Goal: Task Accomplishment & Management: Manage account settings

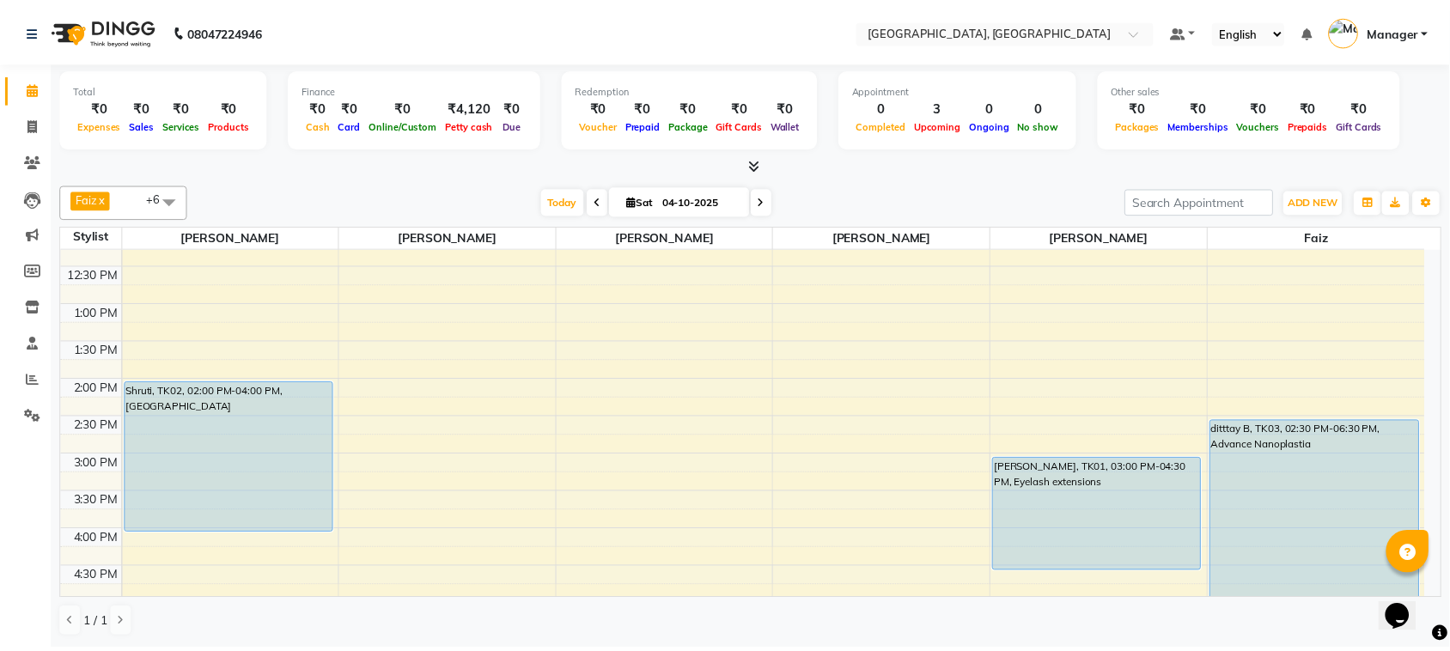
scroll to position [215, 0]
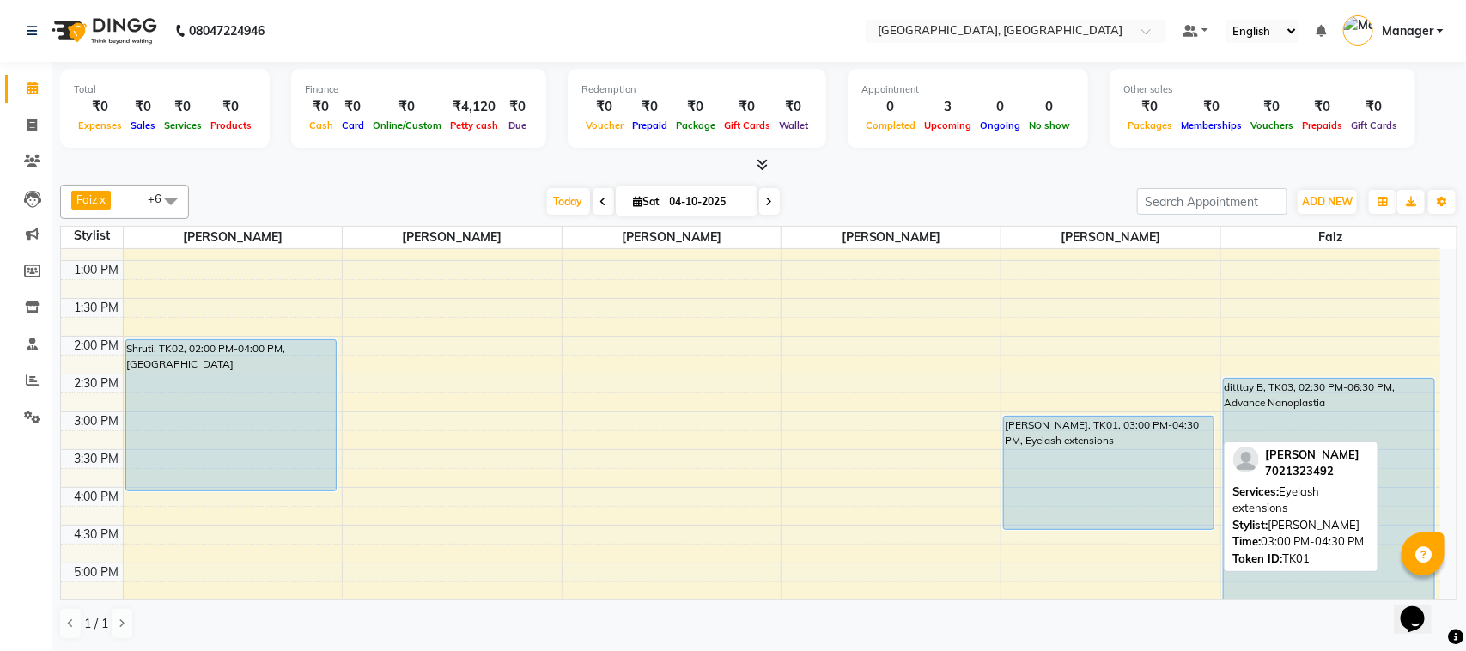
click at [1136, 435] on div "[PERSON_NAME], TK01, 03:00 PM-04:30 PM, Eyelash extensions" at bounding box center [1109, 472] width 210 height 112
select select "5"
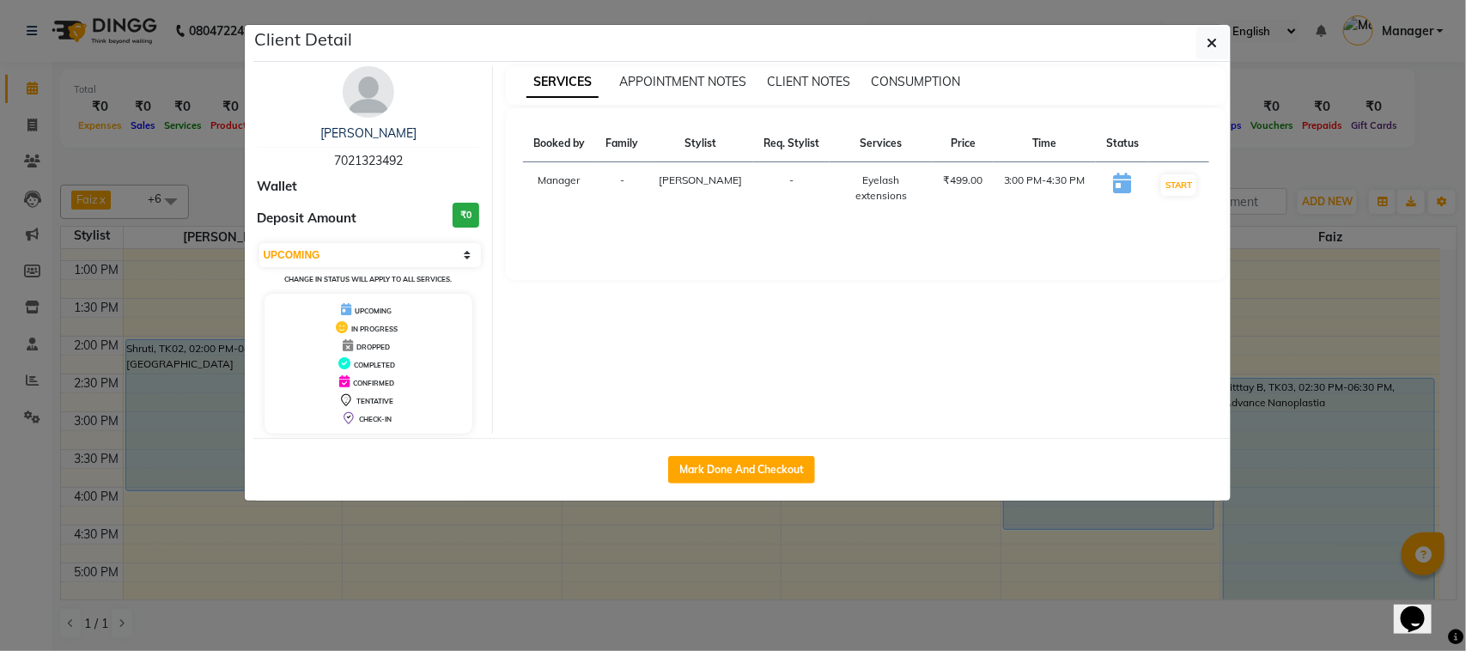
click at [870, 142] on th "Services" at bounding box center [881, 143] width 103 height 37
click at [874, 178] on div "Eyelash extensions" at bounding box center [881, 188] width 82 height 31
click at [883, 191] on div "Eyelash extensions" at bounding box center [881, 188] width 82 height 31
click at [885, 191] on div "Eyelash extensions" at bounding box center [881, 188] width 82 height 31
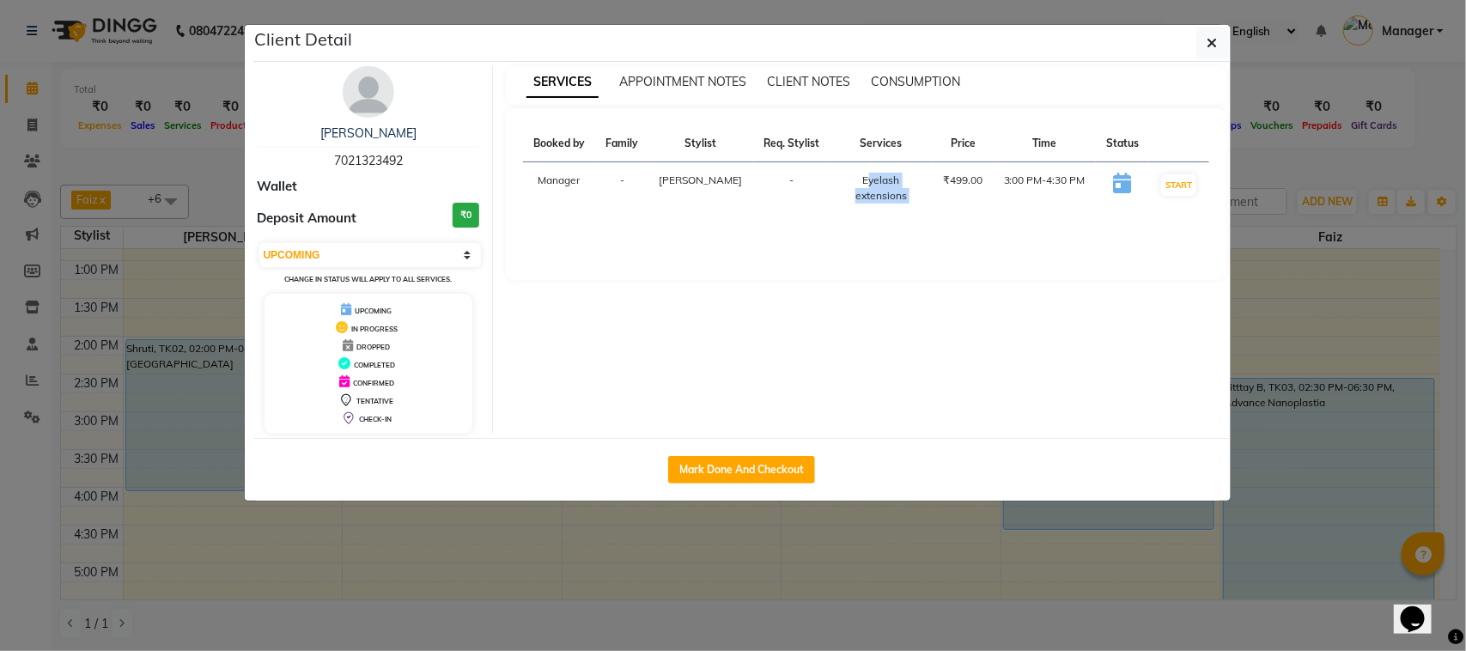
click at [885, 191] on div "Eyelash extensions" at bounding box center [881, 188] width 82 height 31
click at [890, 196] on div "Eyelash extensions" at bounding box center [881, 188] width 82 height 31
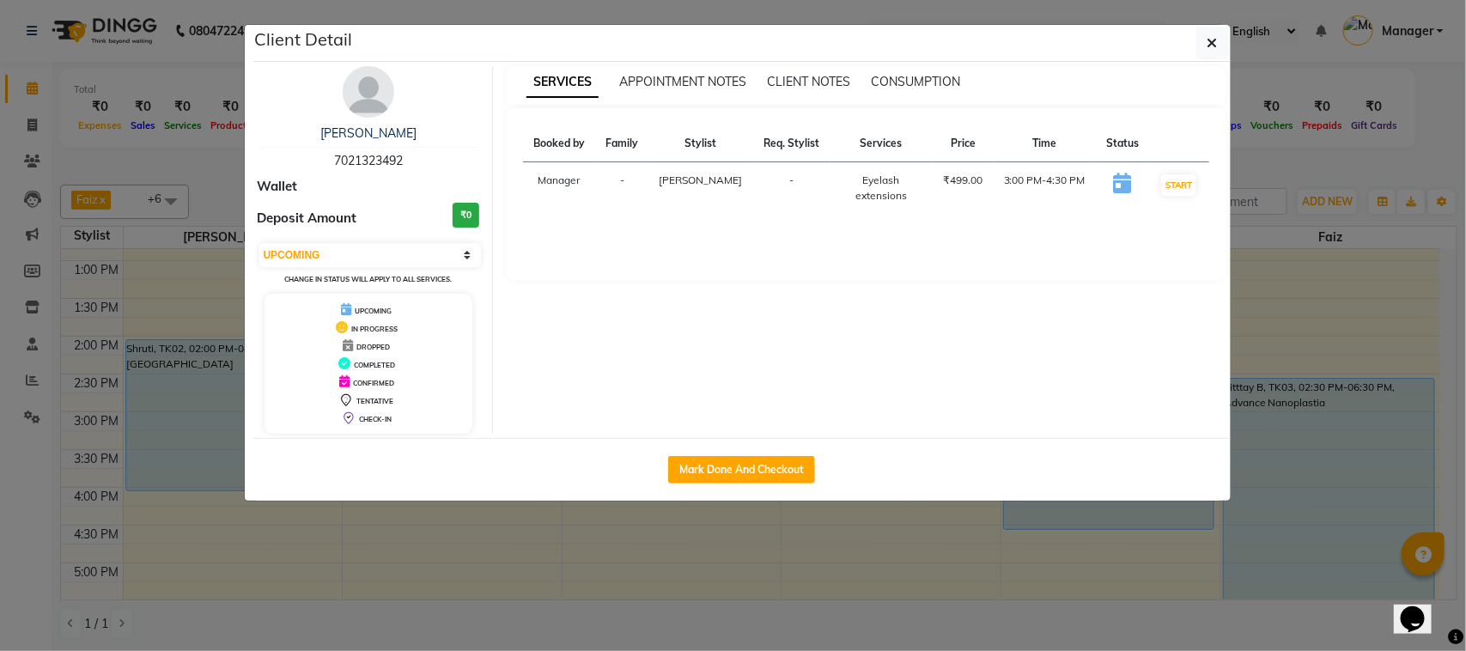
click at [885, 199] on div "Eyelash extensions" at bounding box center [881, 188] width 82 height 31
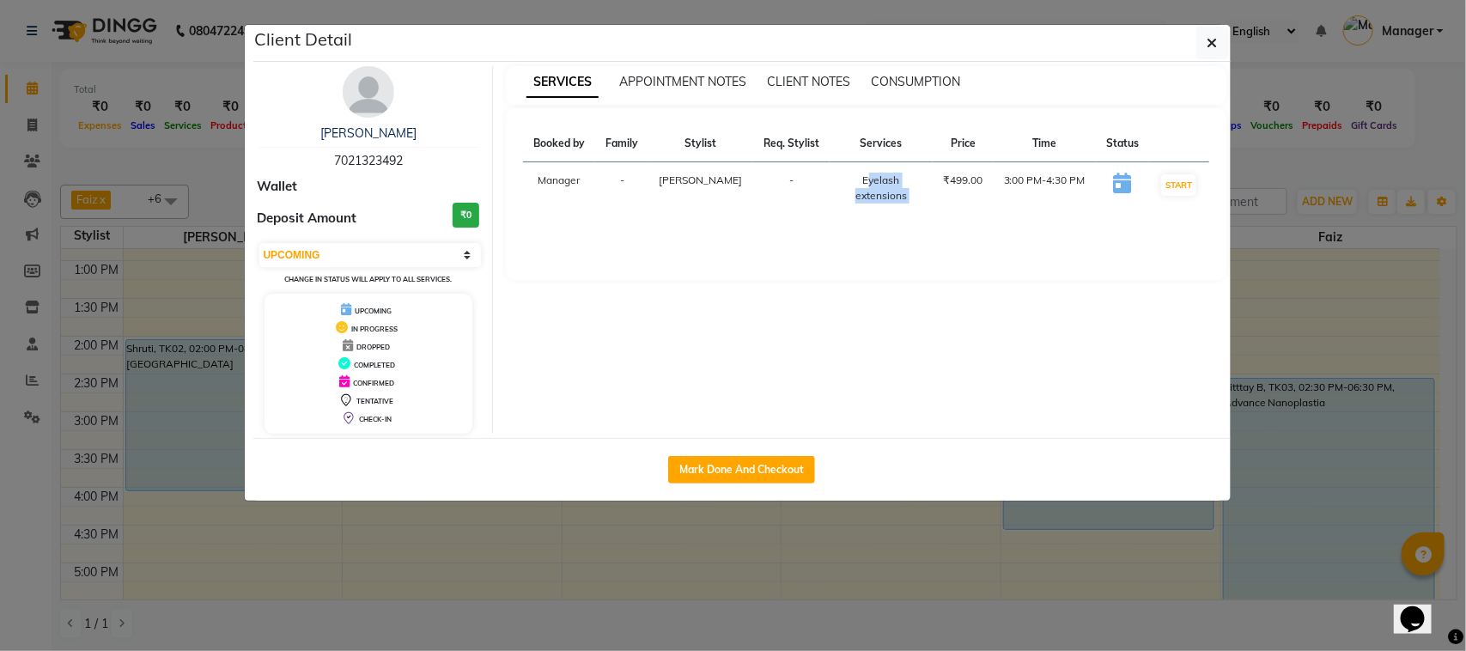
click at [885, 199] on div "Eyelash extensions" at bounding box center [881, 188] width 82 height 31
click at [676, 80] on span "APPOINTMENT NOTES" at bounding box center [682, 81] width 127 height 15
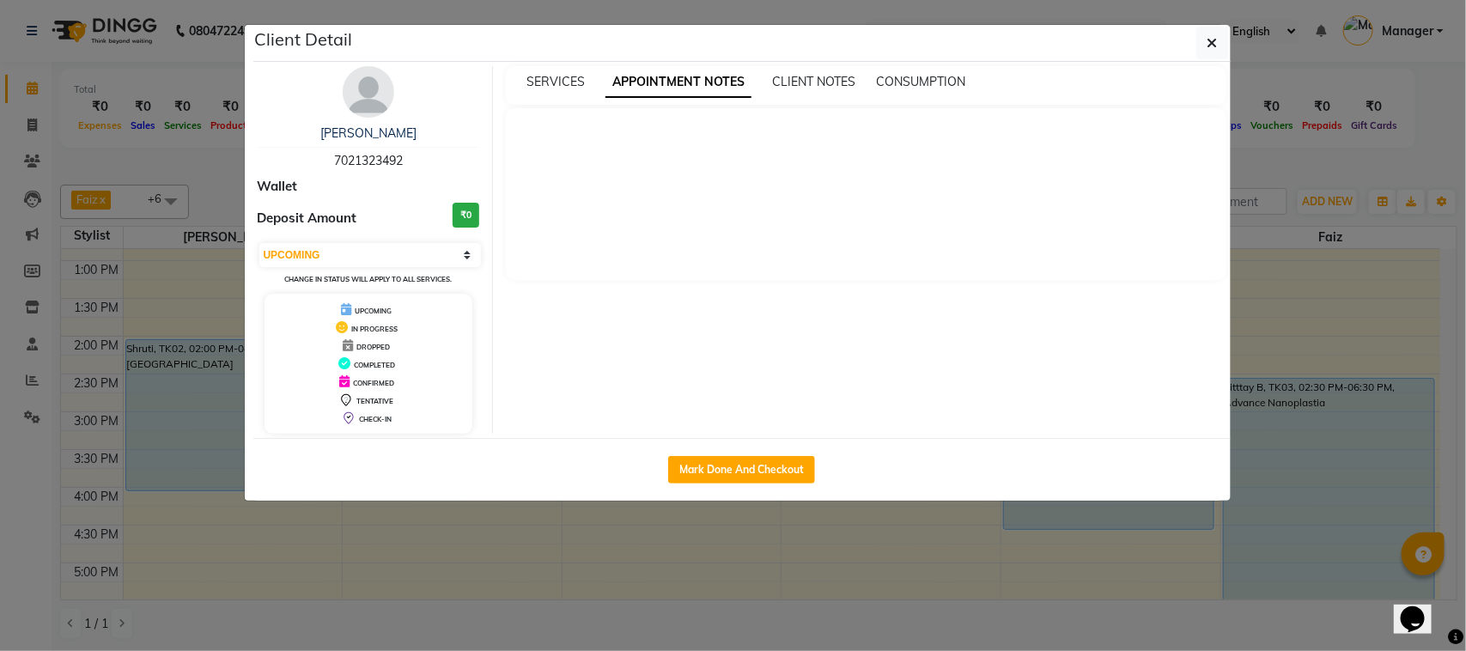
click at [846, 71] on div "SERVICES APPOINTMENT NOTES CLIENT NOTES CONSUMPTION" at bounding box center [866, 85] width 720 height 39
click at [902, 60] on div "Client Detail" at bounding box center [741, 43] width 977 height 37
click at [1209, 37] on icon "button" at bounding box center [1212, 43] width 10 height 14
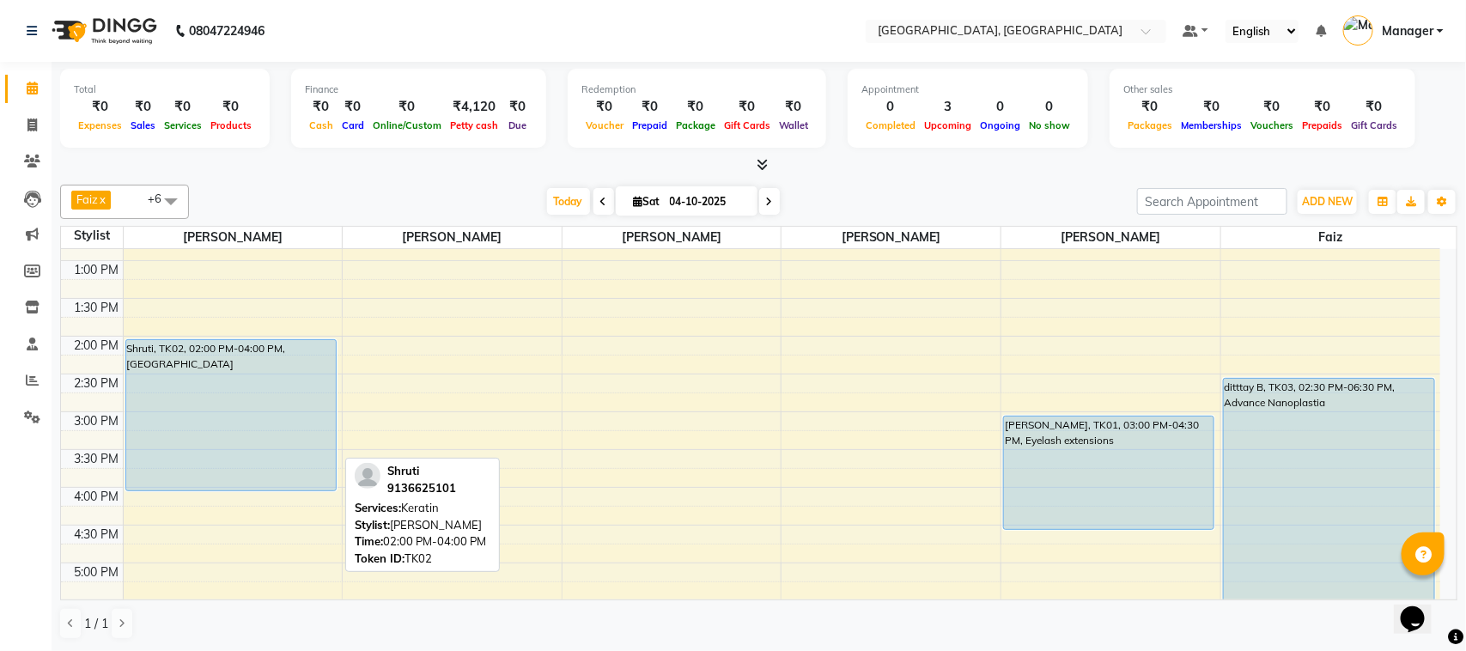
click at [267, 397] on div "Shruti, TK02, 02:00 PM-04:00 PM, [GEOGRAPHIC_DATA]" at bounding box center [231, 415] width 210 height 150
select select "5"
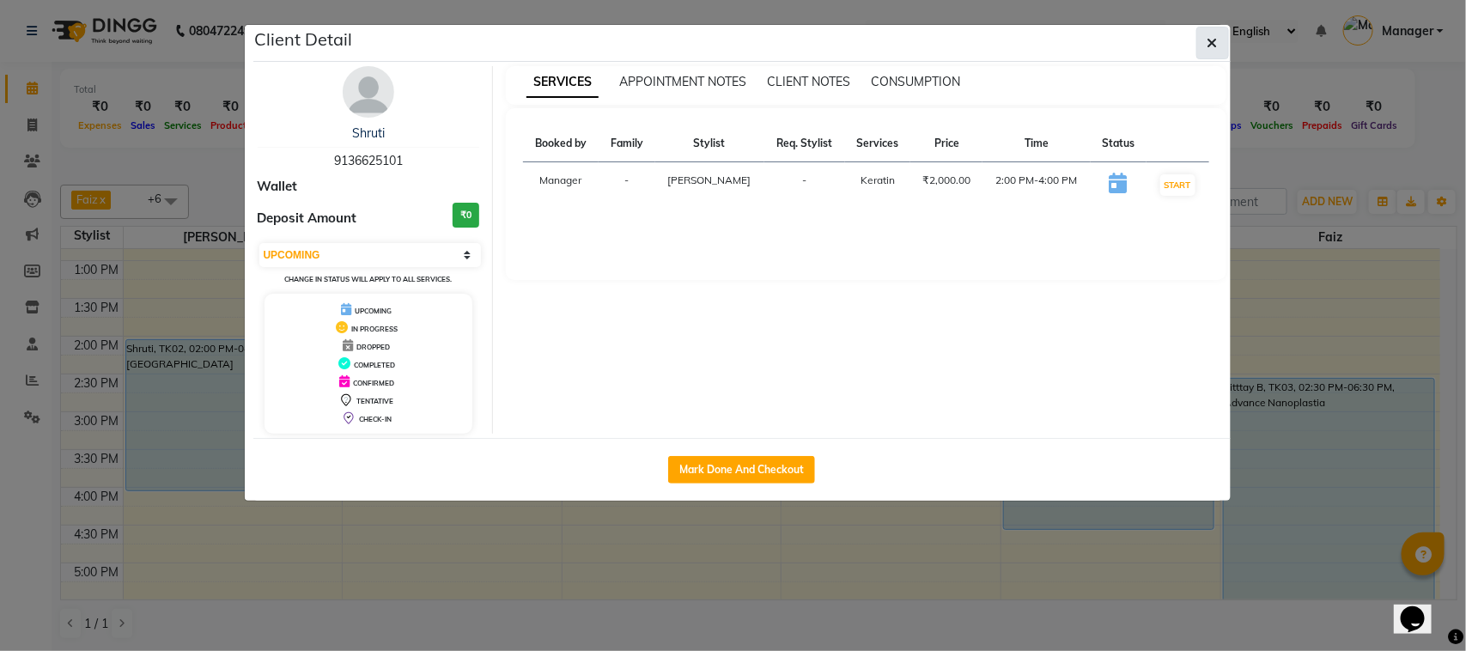
click at [1213, 32] on button "button" at bounding box center [1212, 43] width 33 height 33
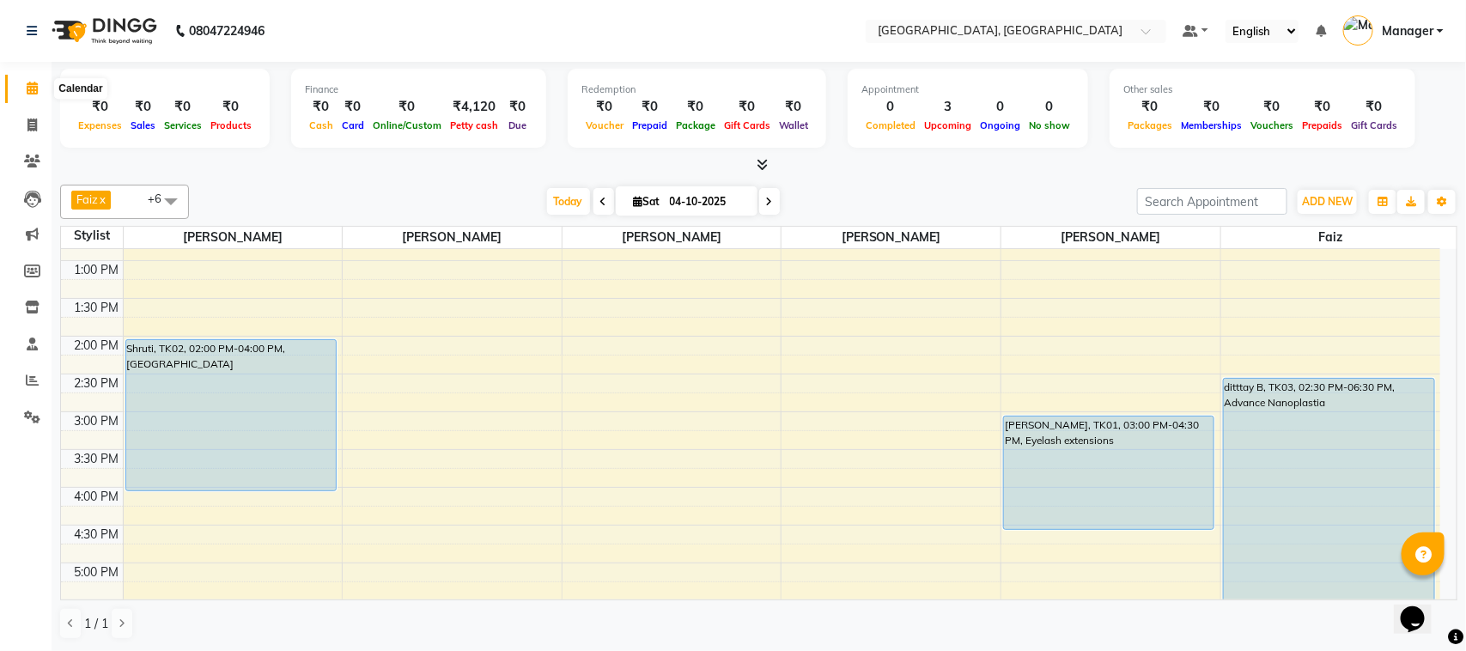
click at [28, 88] on icon at bounding box center [32, 88] width 11 height 13
click at [23, 123] on span at bounding box center [32, 126] width 30 height 20
select select "service"
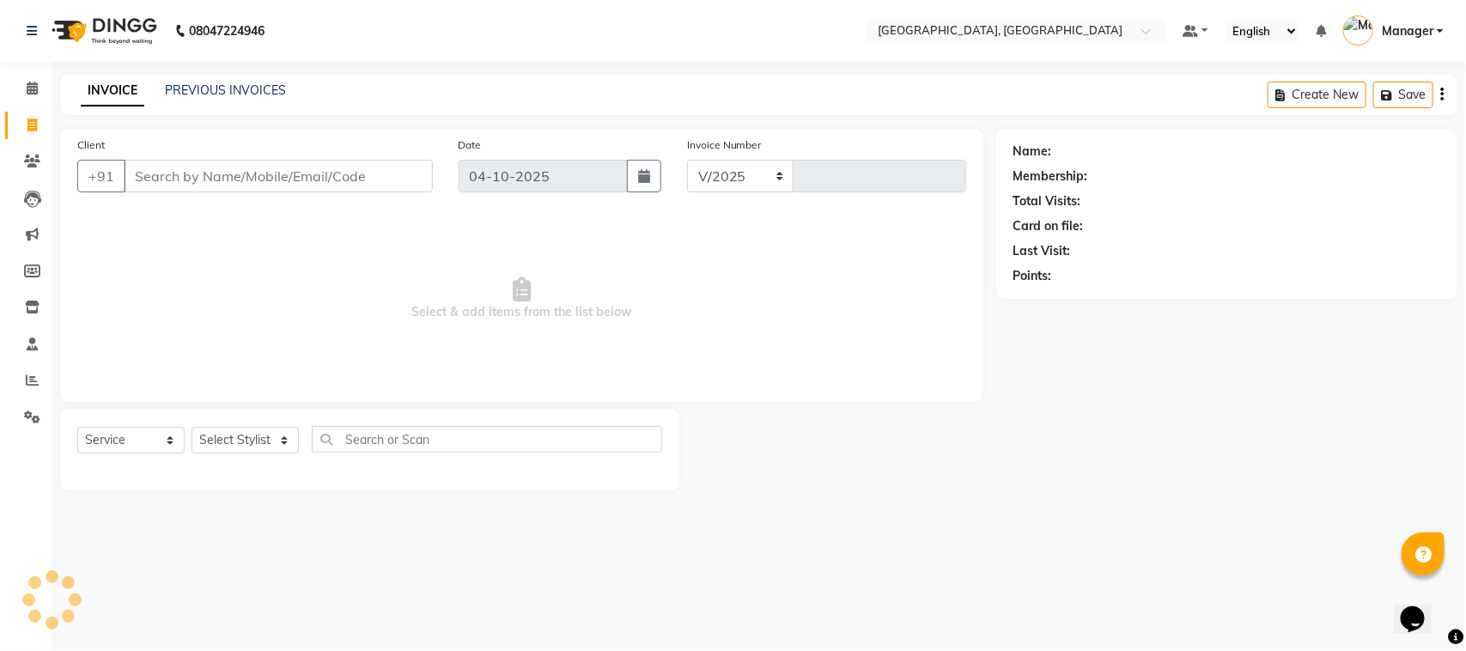
select select "7742"
type input "1694"
select select "membership"
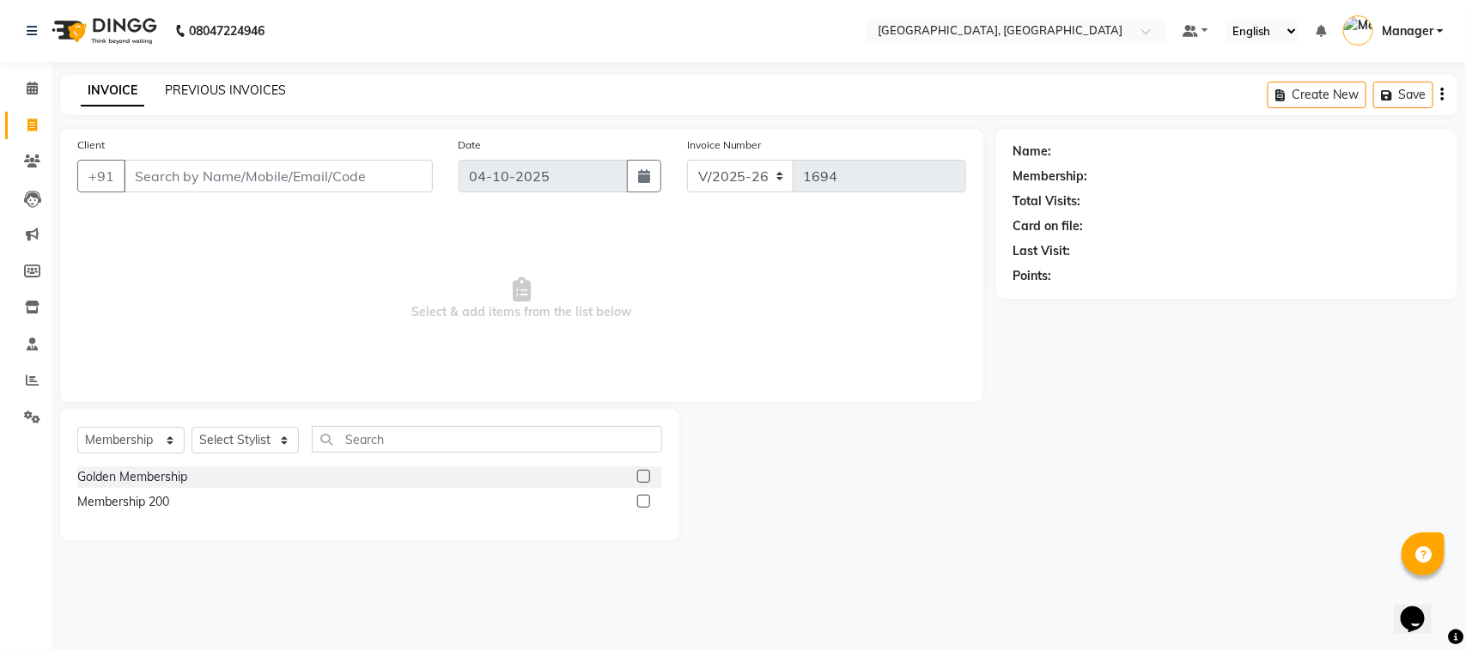
click at [189, 94] on link "PREVIOUS INVOICES" at bounding box center [225, 89] width 121 height 15
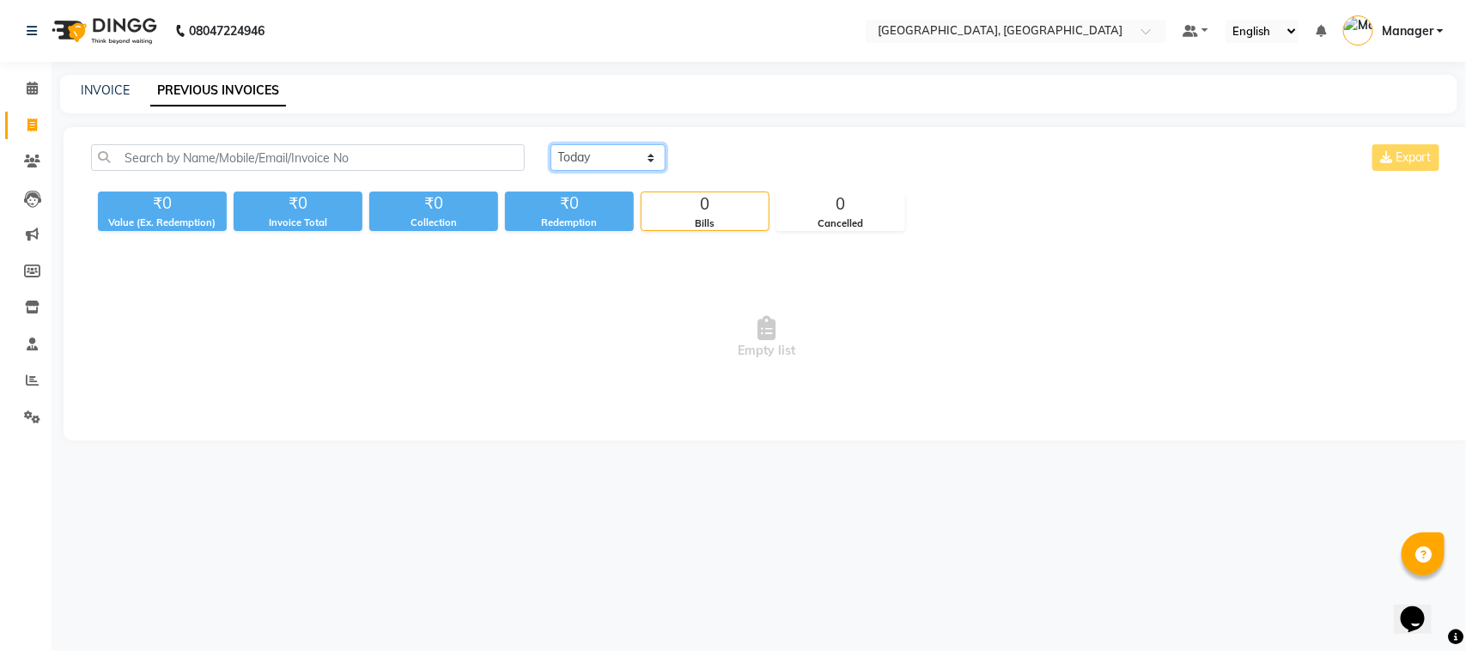
click at [655, 155] on select "[DATE] [DATE] Custom Range" at bounding box center [607, 157] width 115 height 27
select select "[DATE]"
click at [550, 144] on select "[DATE] [DATE] Custom Range" at bounding box center [607, 157] width 115 height 27
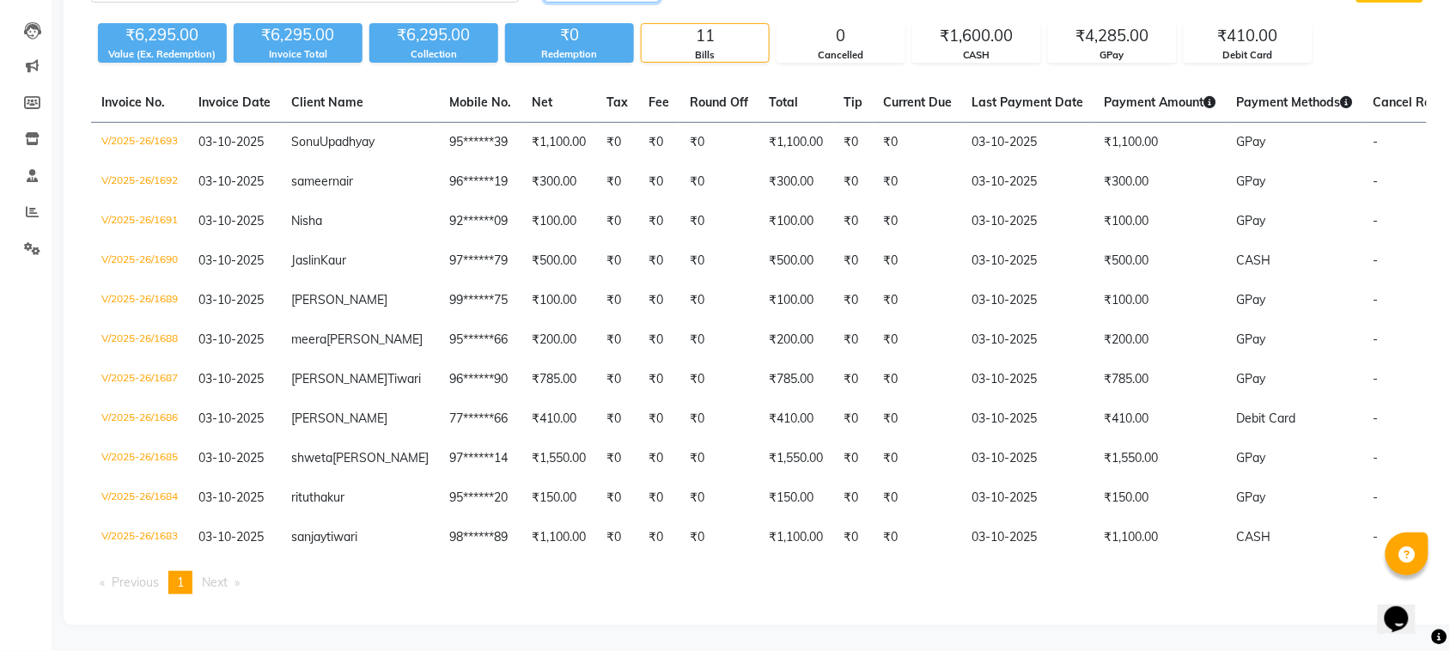
scroll to position [249, 0]
click at [34, 96] on icon at bounding box center [32, 102] width 16 height 13
select select
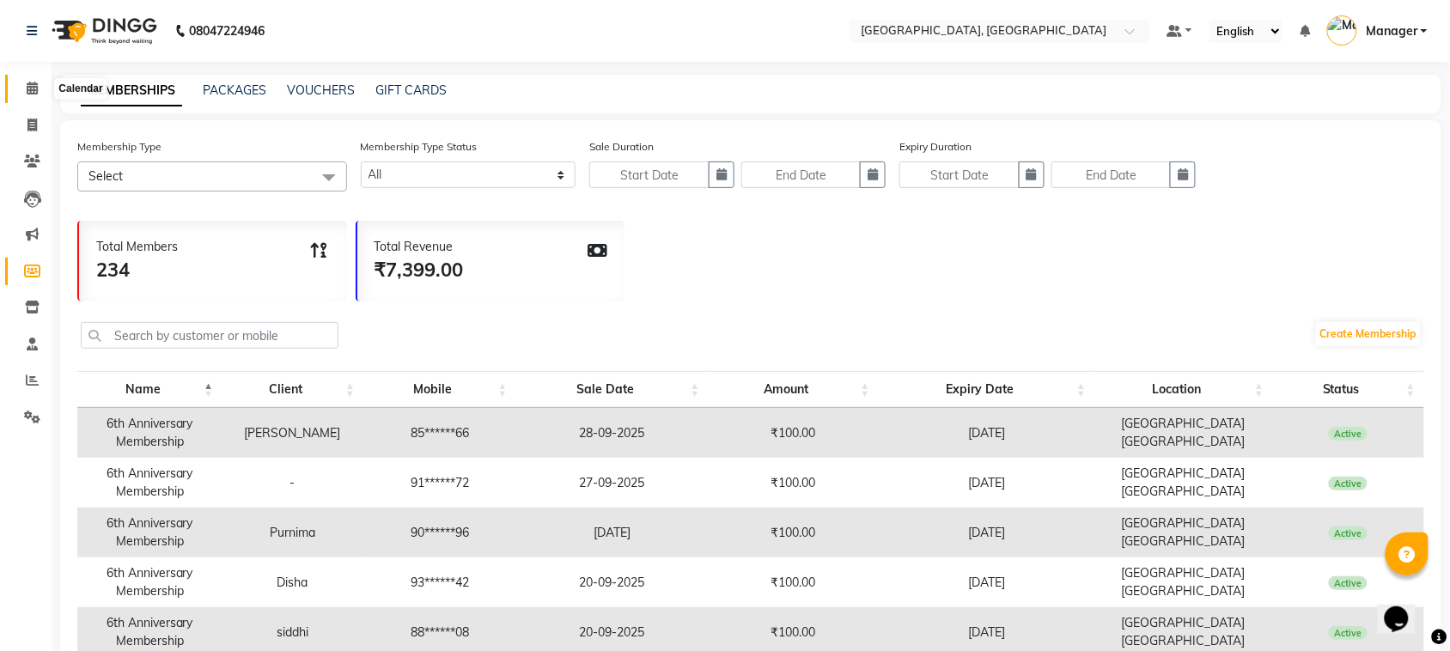
click at [34, 82] on icon at bounding box center [32, 88] width 11 height 13
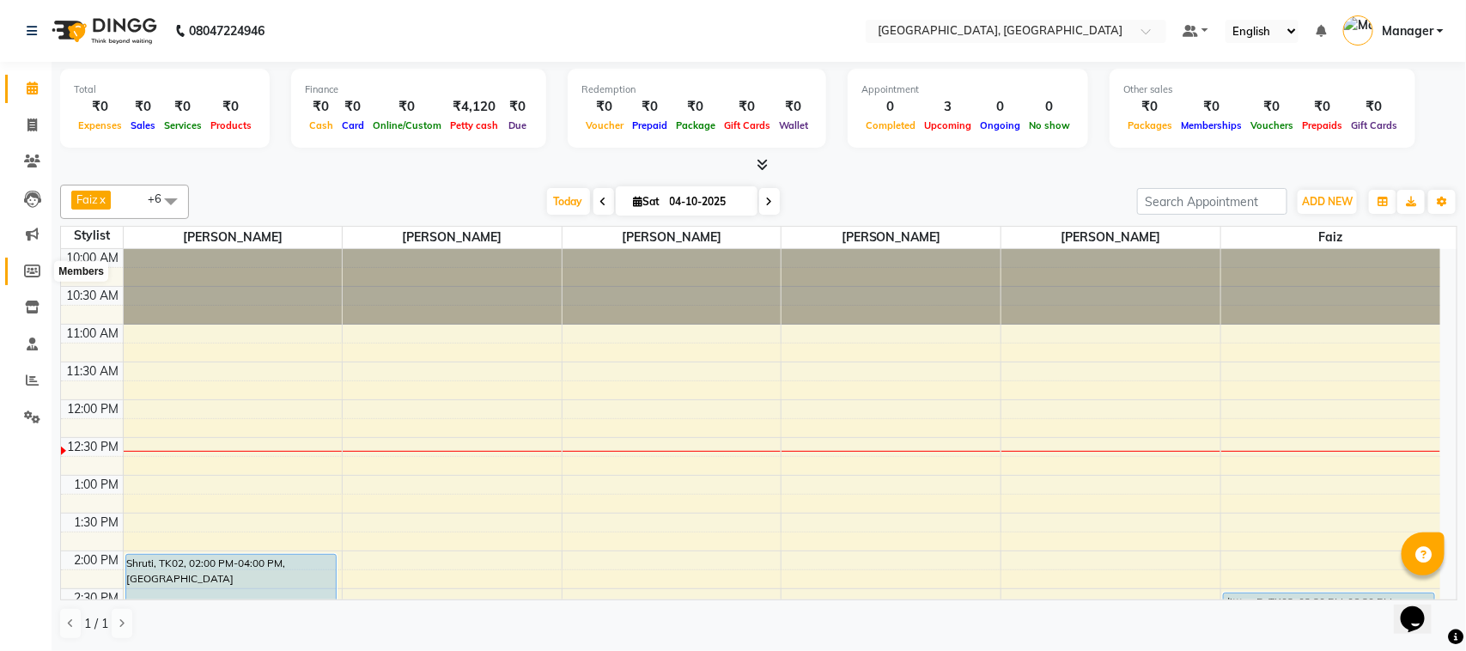
click at [37, 275] on icon at bounding box center [32, 270] width 16 height 13
select select
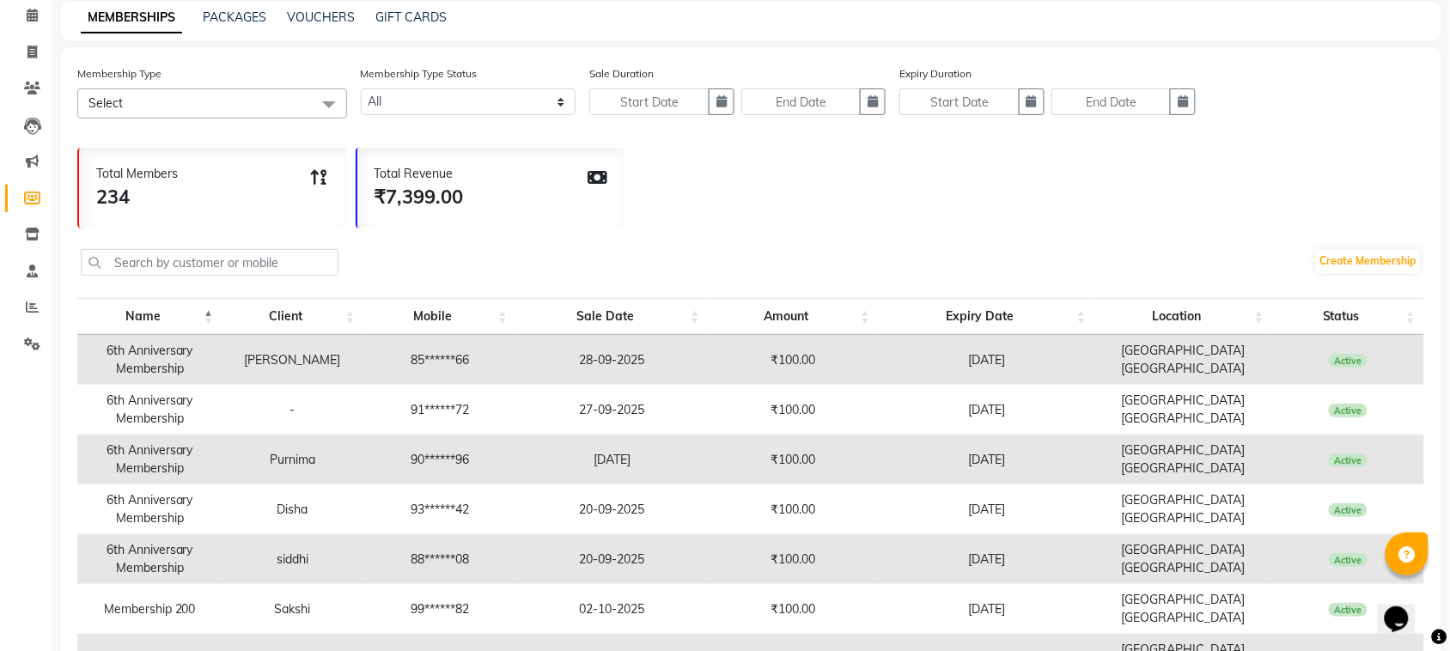
scroll to position [107, 0]
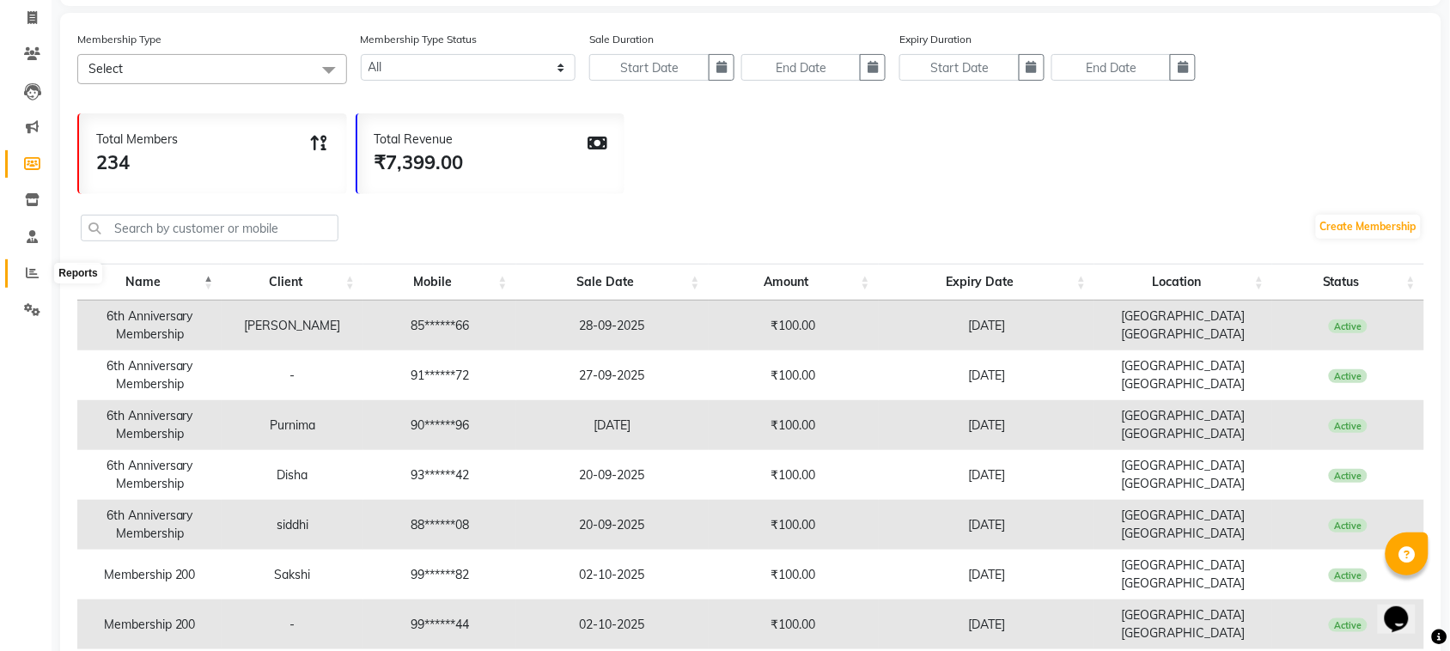
click at [27, 272] on icon at bounding box center [32, 272] width 13 height 13
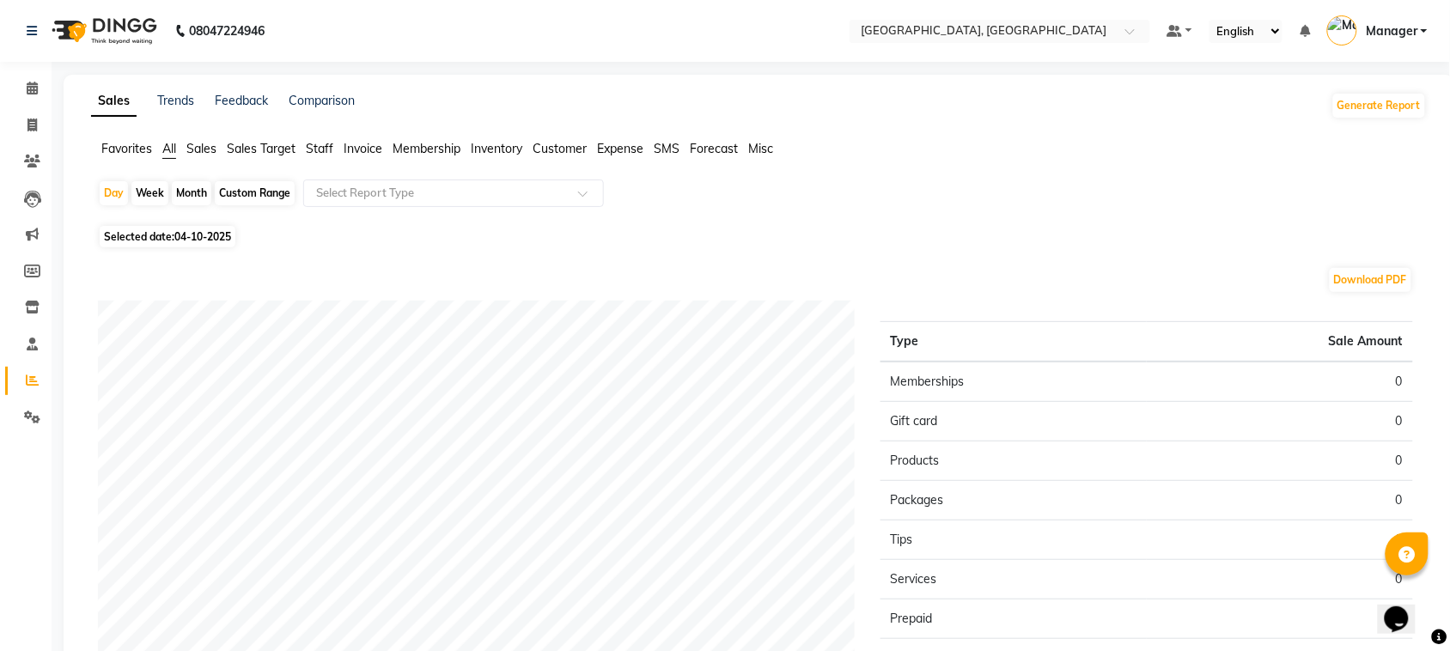
click at [320, 152] on span "Staff" at bounding box center [319, 148] width 27 height 15
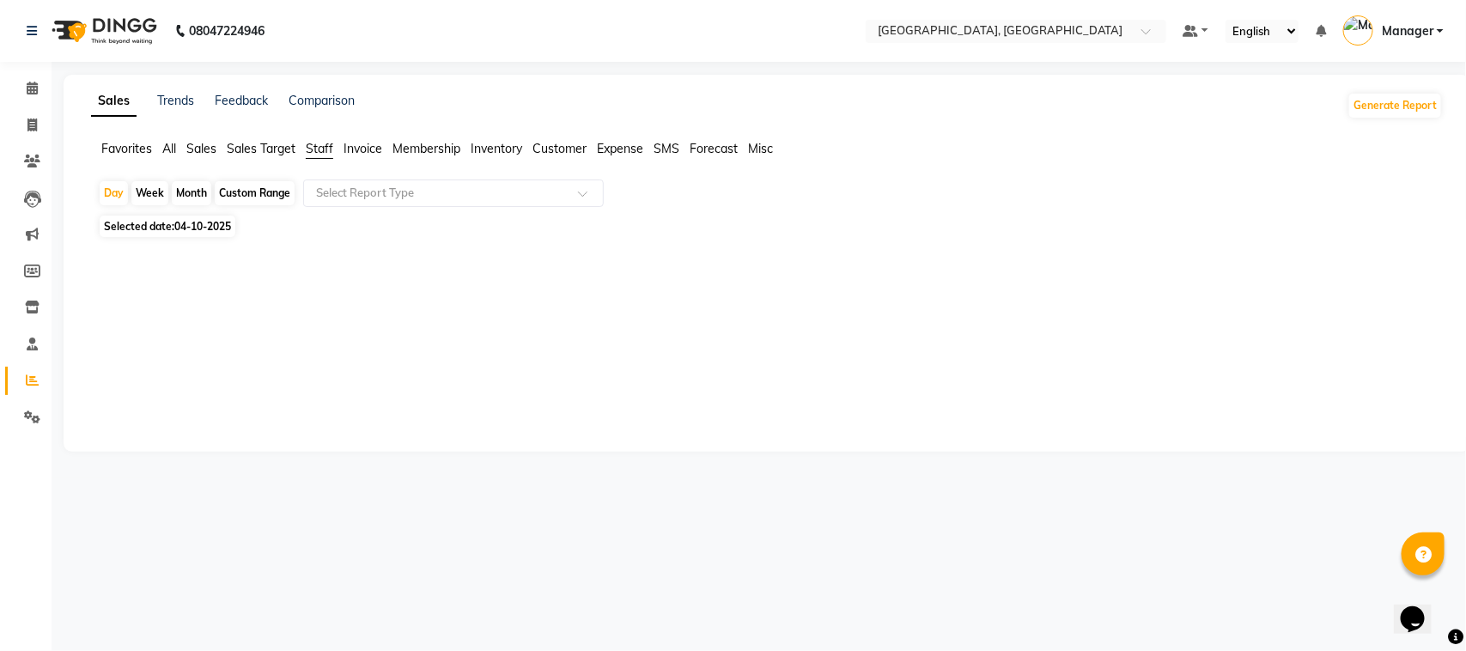
click at [204, 234] on span "Selected date: [DATE]" at bounding box center [168, 226] width 136 height 21
select select "10"
select select "2025"
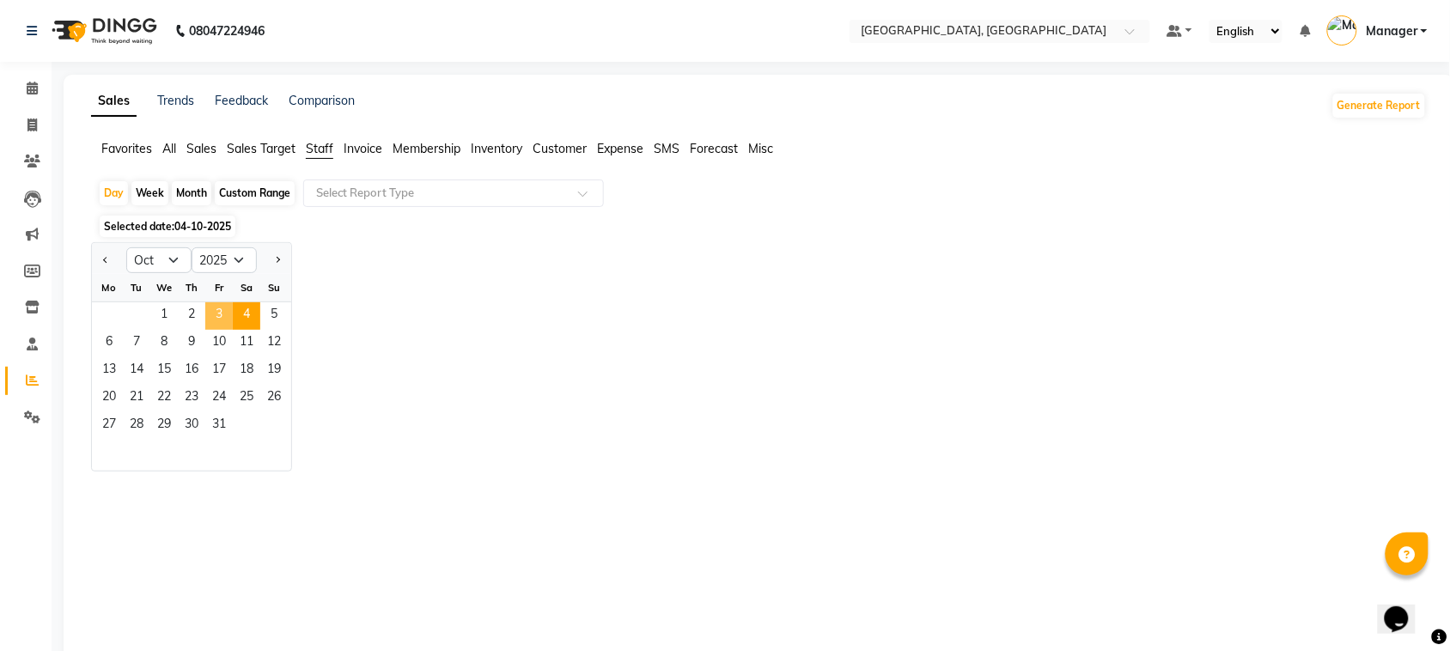
click at [209, 311] on span "3" at bounding box center [218, 315] width 27 height 27
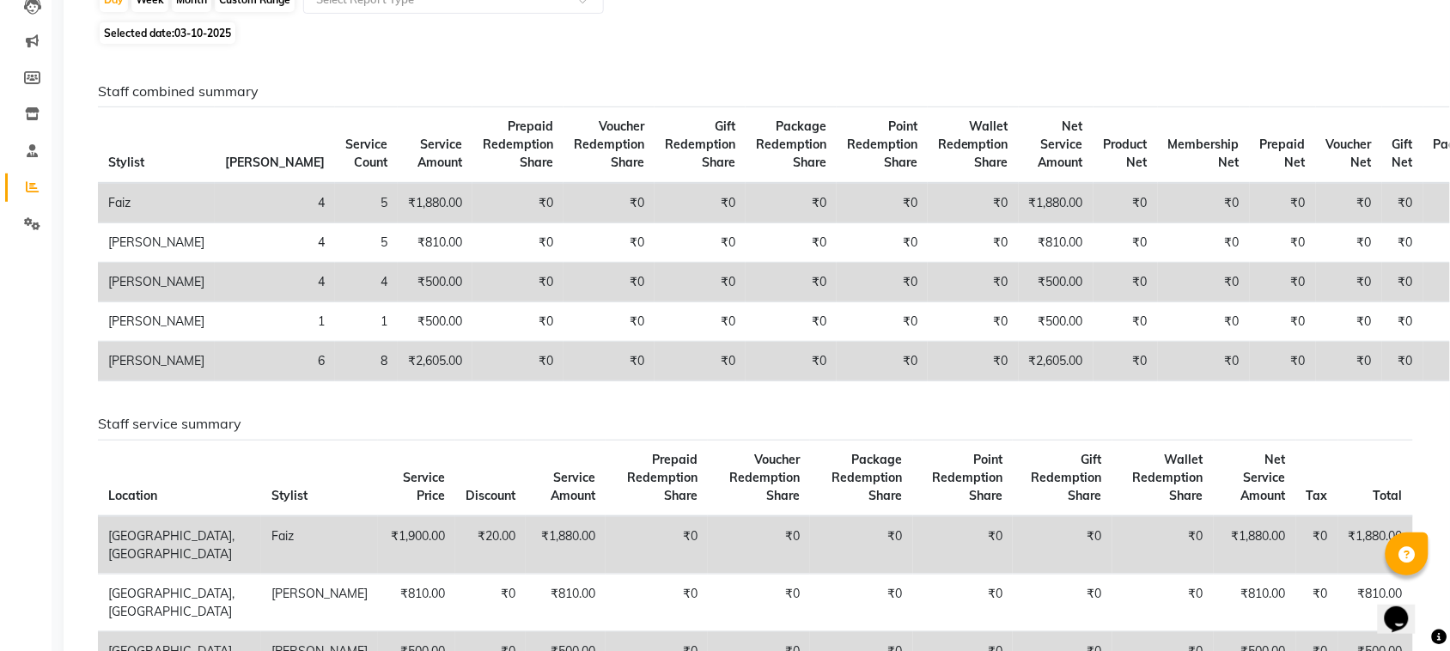
scroll to position [215, 0]
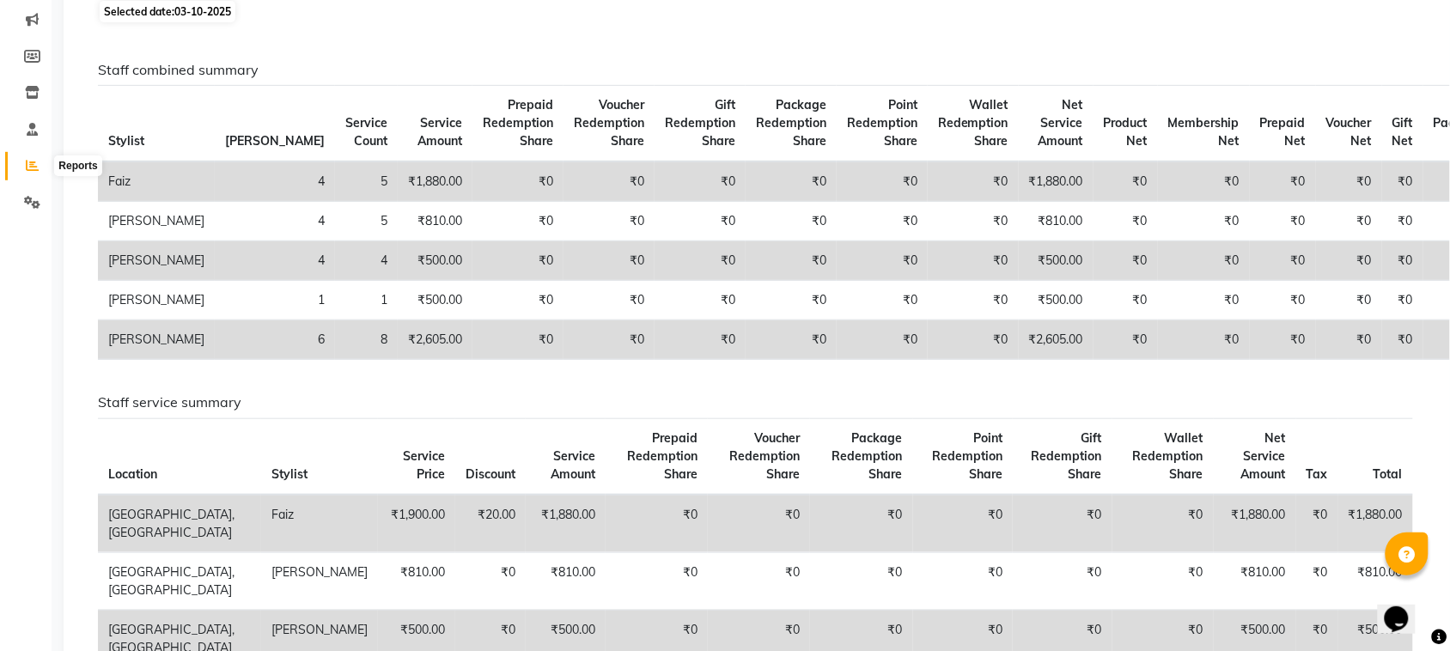
click at [26, 168] on icon at bounding box center [32, 165] width 13 height 13
click at [21, 63] on span at bounding box center [32, 57] width 30 height 20
select select
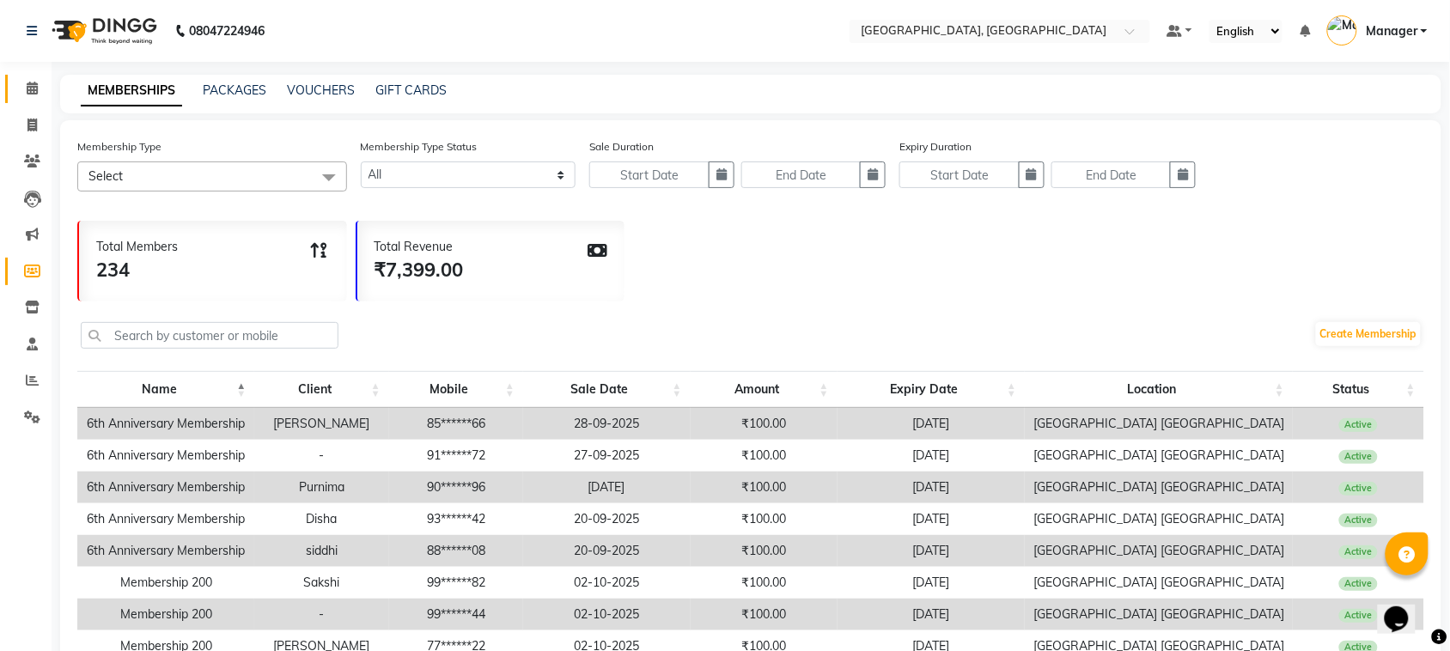
click at [27, 100] on link "Calendar" at bounding box center [25, 89] width 41 height 28
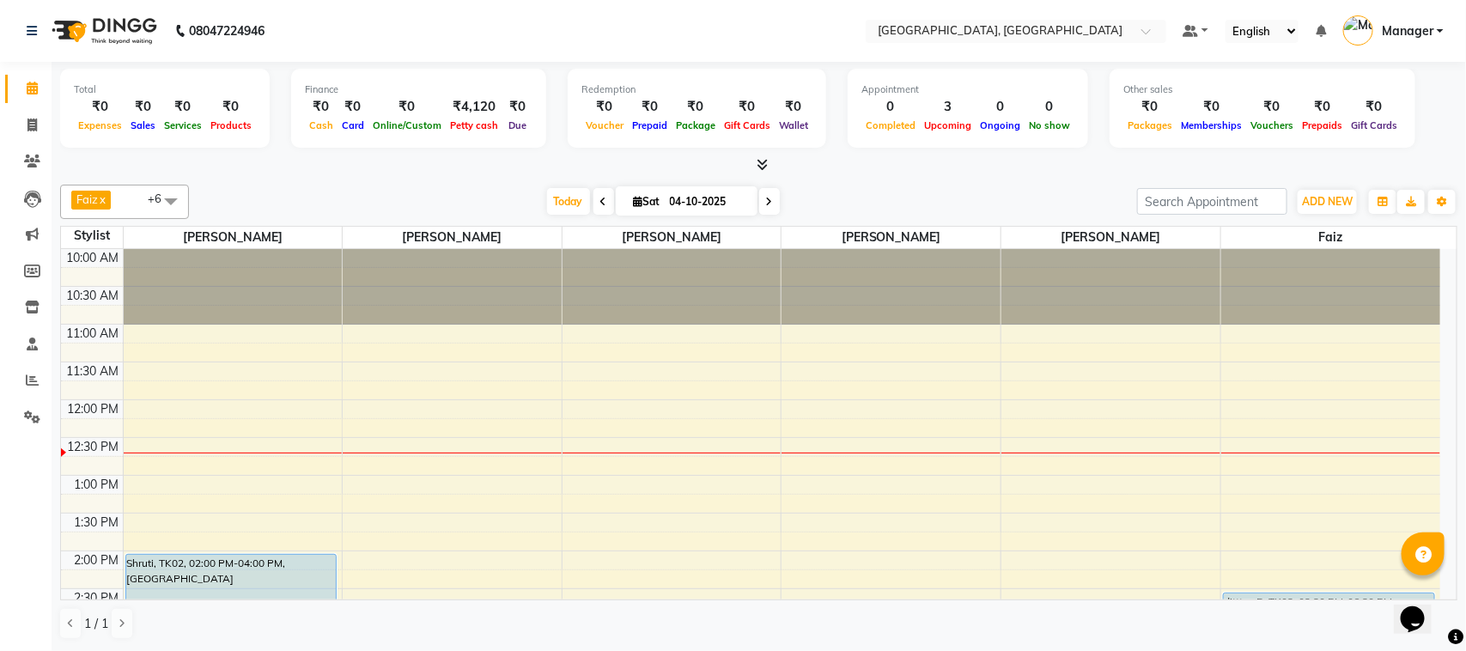
click at [766, 204] on icon at bounding box center [769, 202] width 7 height 10
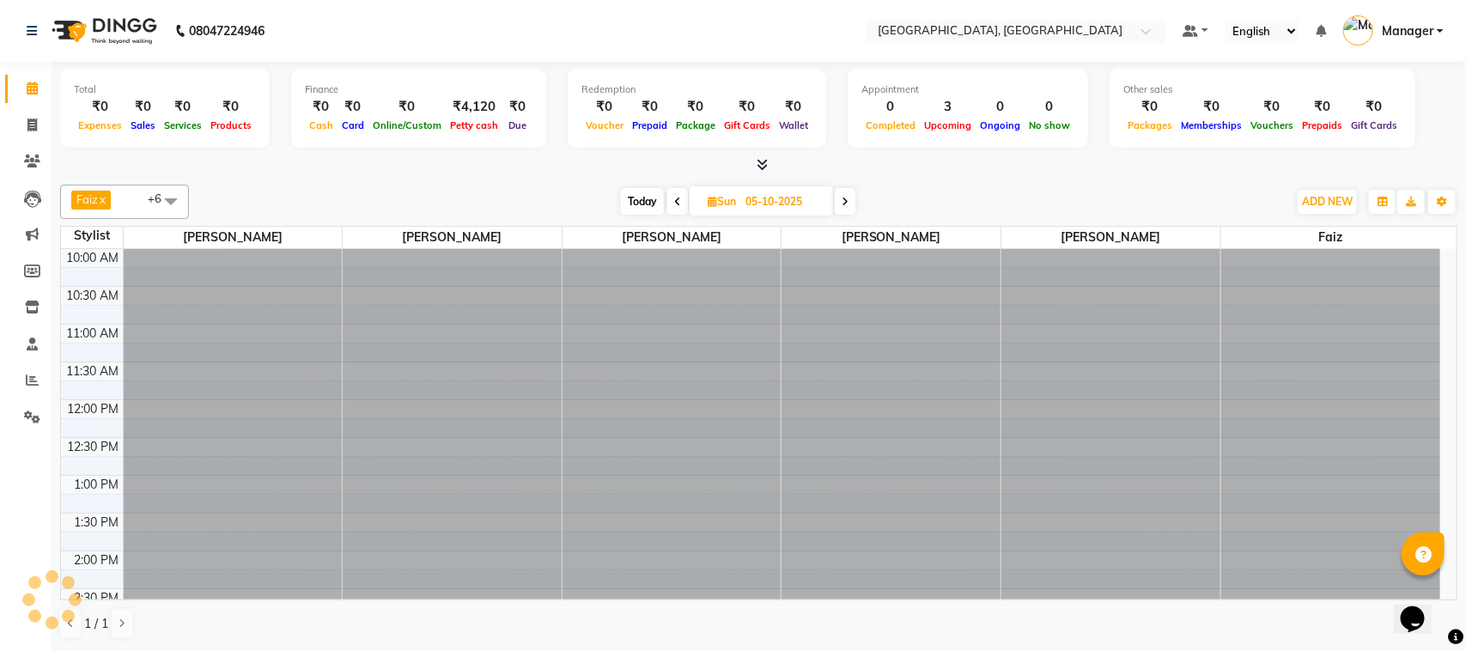
scroll to position [153, 0]
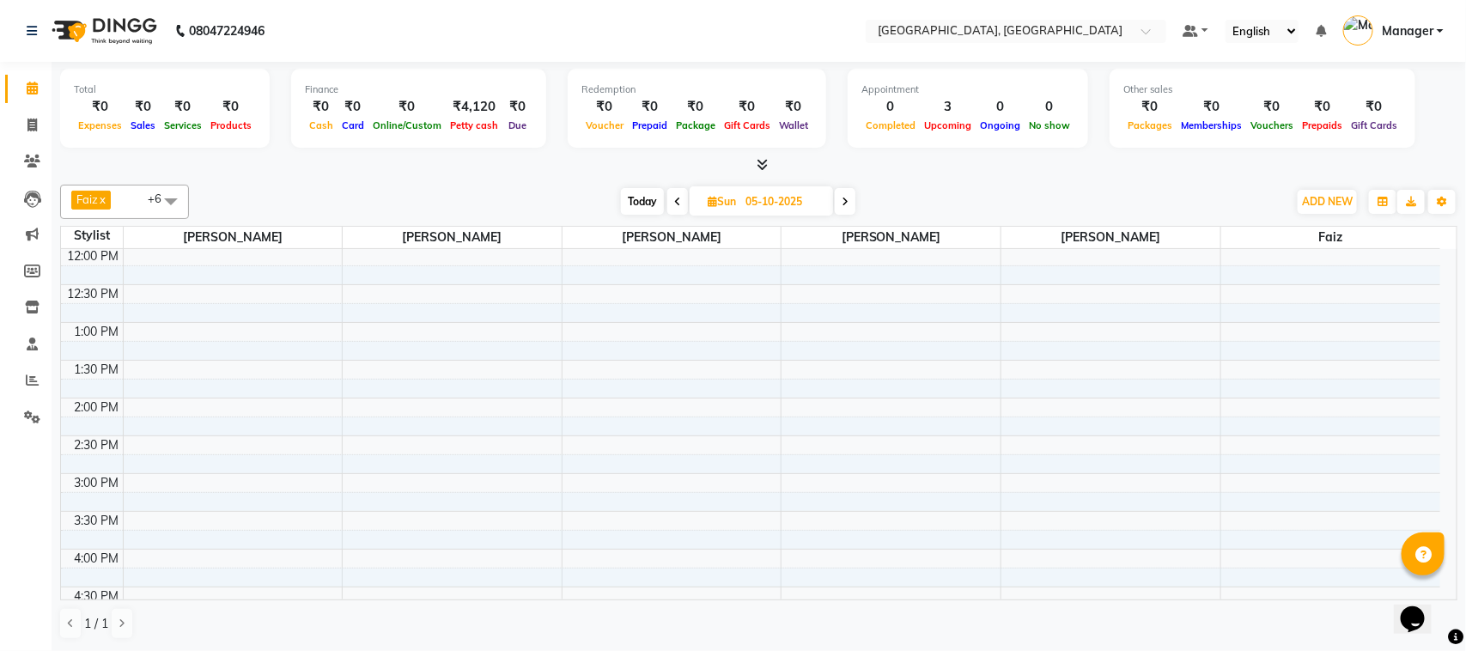
click at [681, 208] on span at bounding box center [677, 201] width 21 height 27
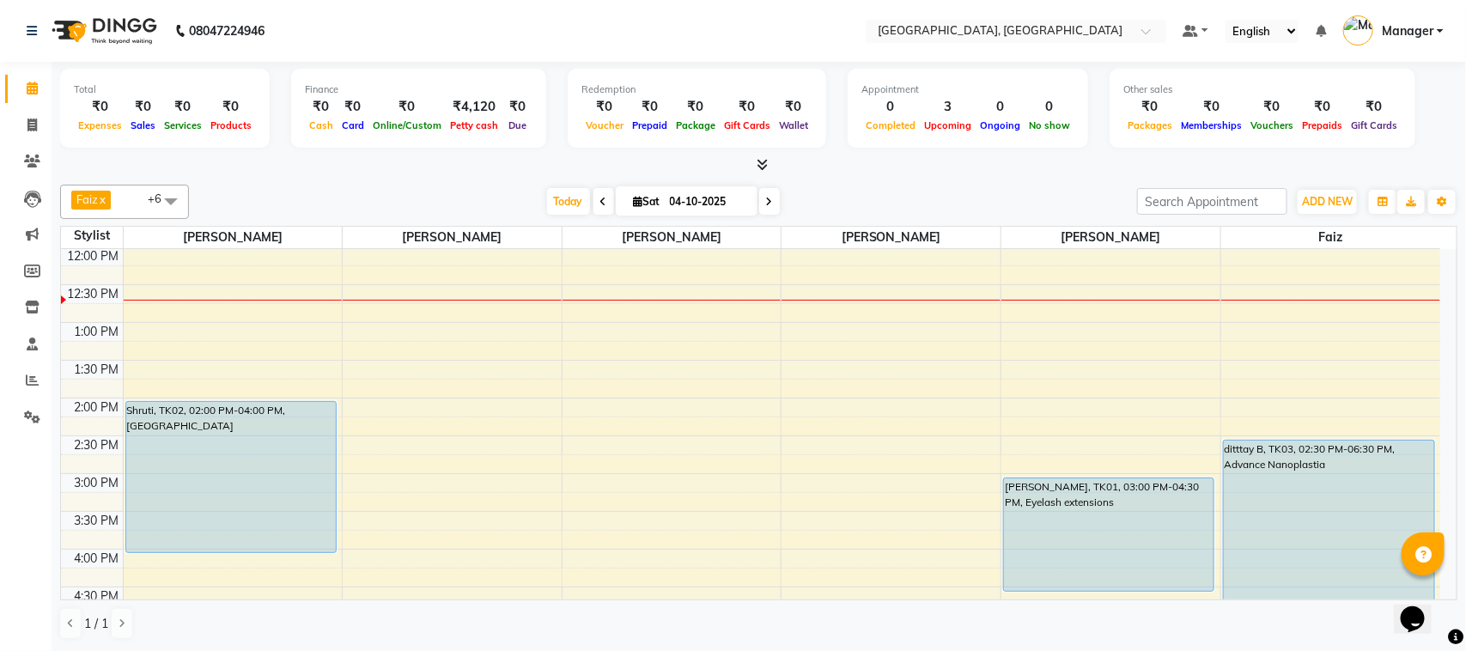
click at [600, 200] on icon at bounding box center [603, 202] width 7 height 10
type input "03-10-2025"
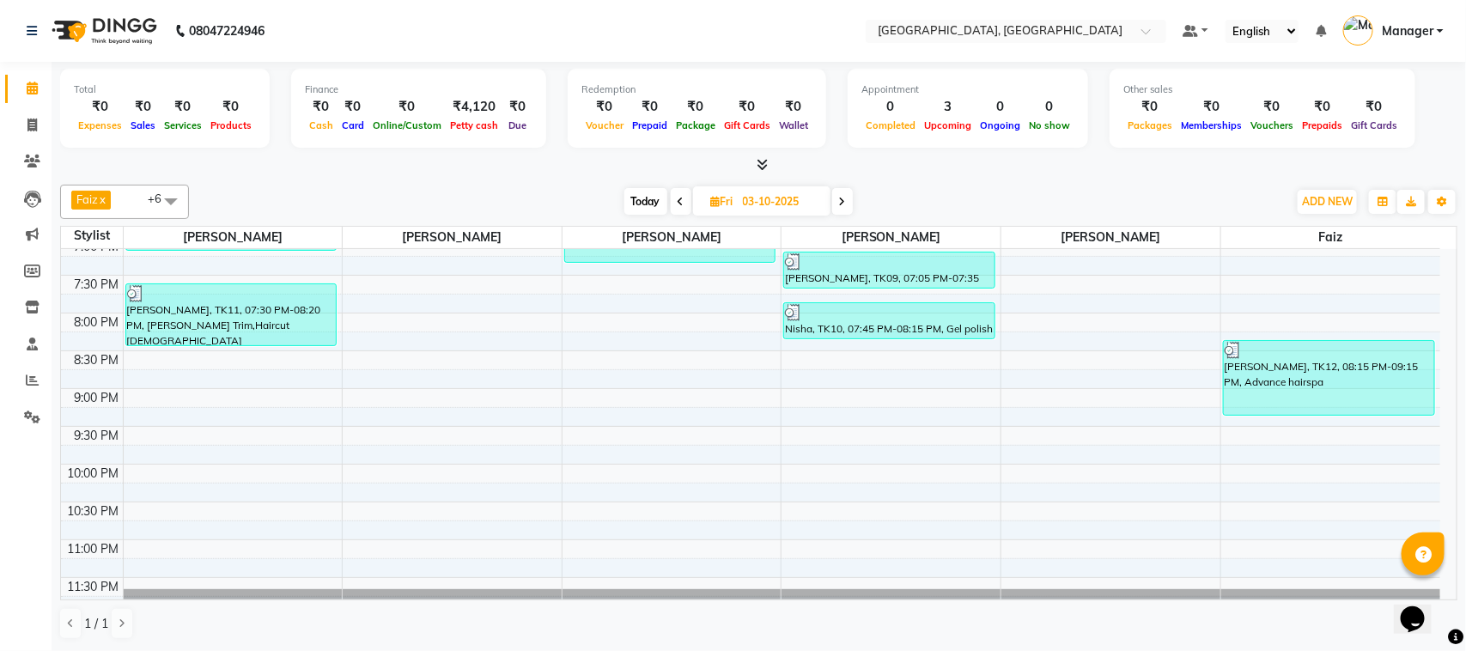
scroll to position [719, 0]
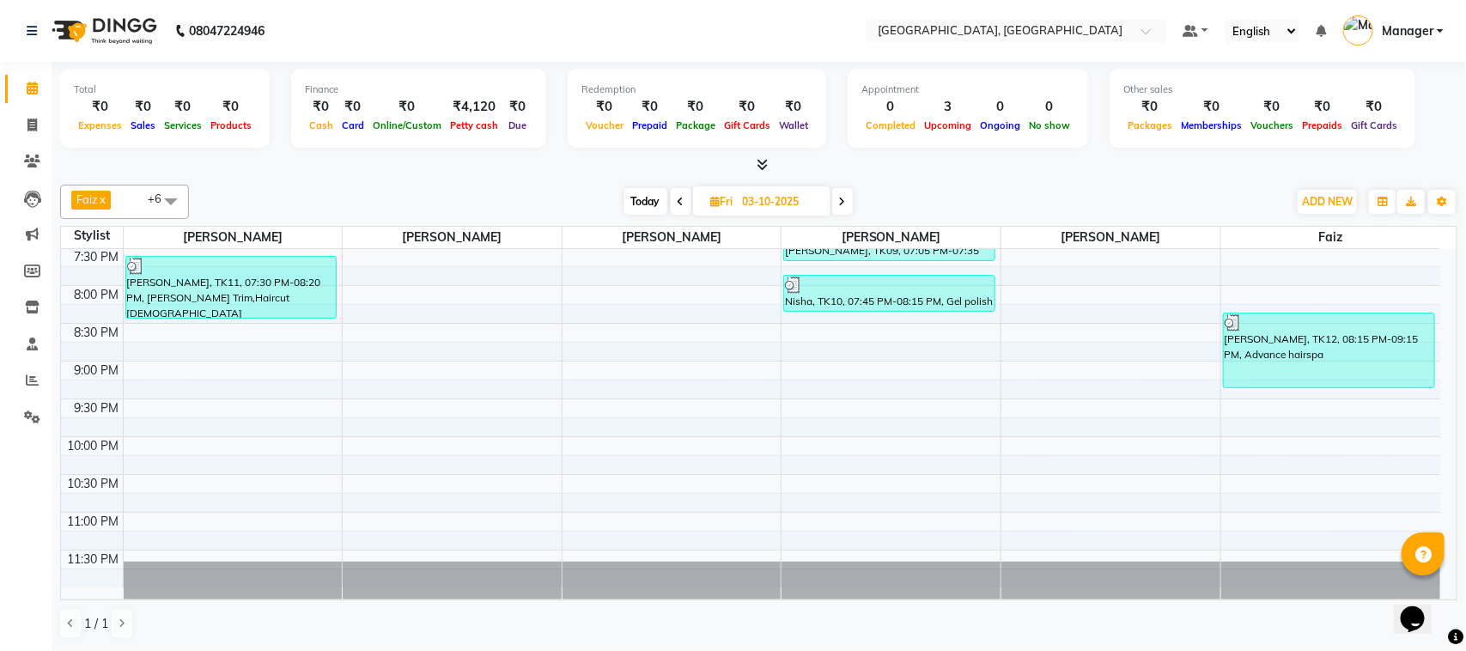
drag, startPoint x: 1449, startPoint y: 590, endPoint x: 50, endPoint y: 3, distance: 1517.2
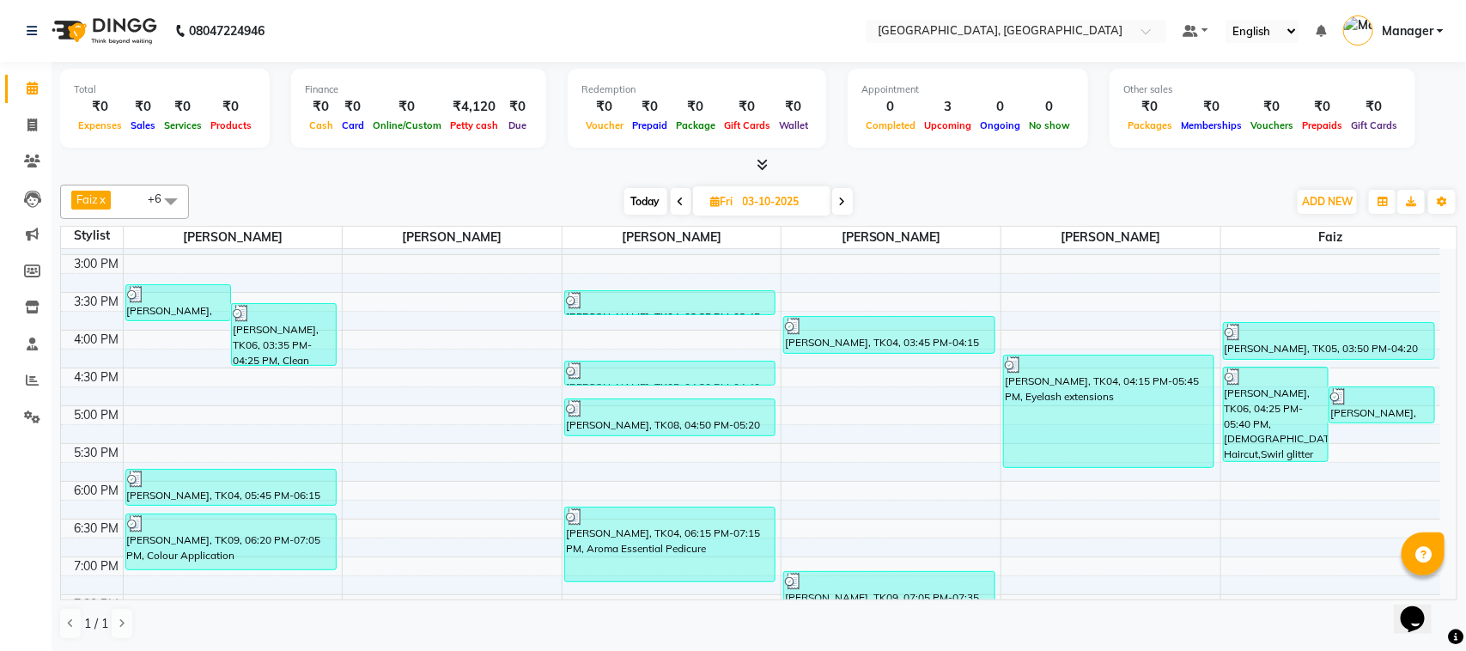
scroll to position [332, 0]
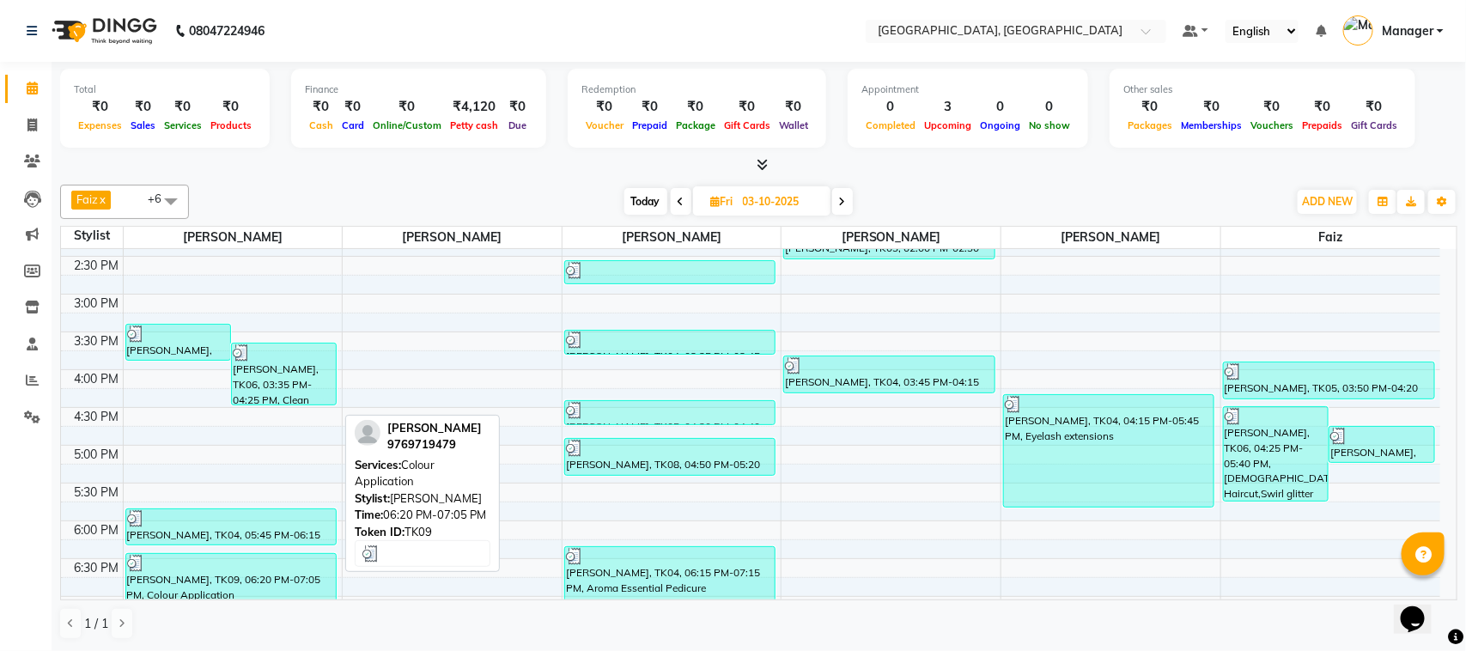
click at [256, 576] on div "[PERSON_NAME], TK09, 06:20 PM-07:05 PM, Colour Application" at bounding box center [231, 581] width 210 height 55
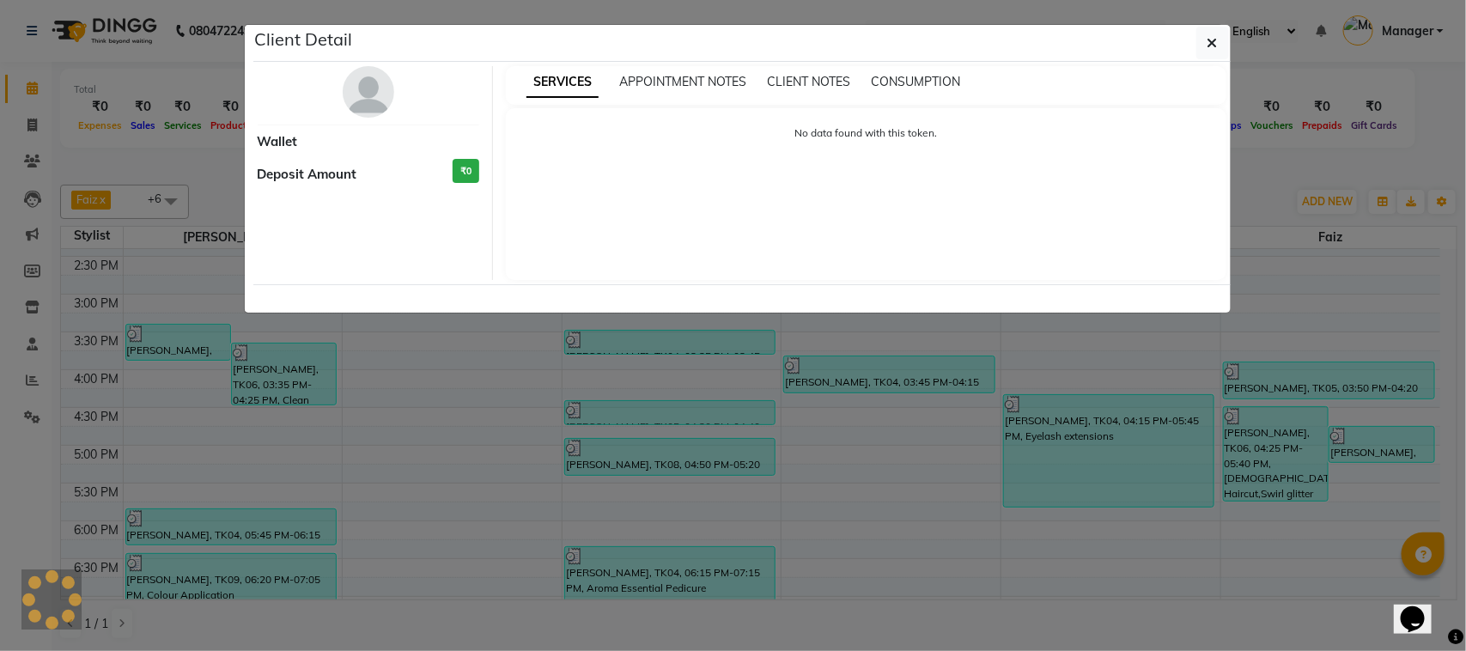
select select "3"
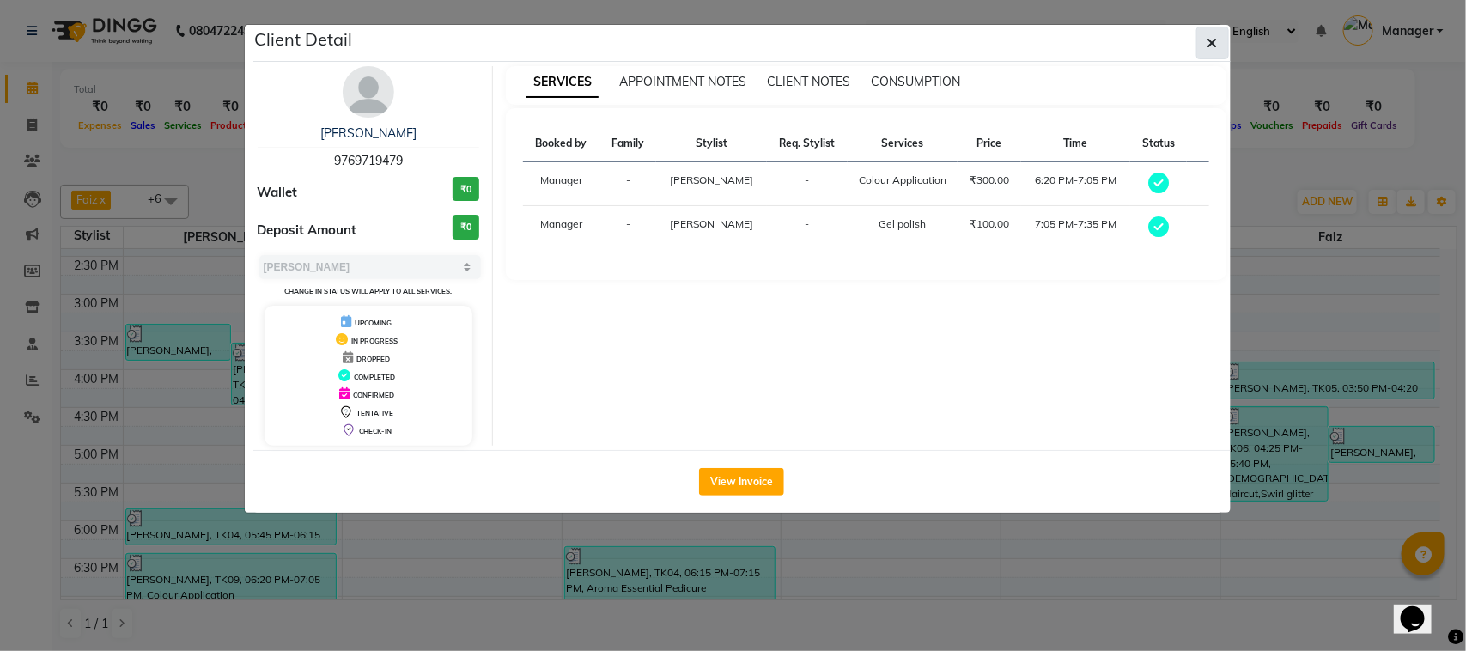
click at [1216, 39] on icon "button" at bounding box center [1212, 43] width 10 height 14
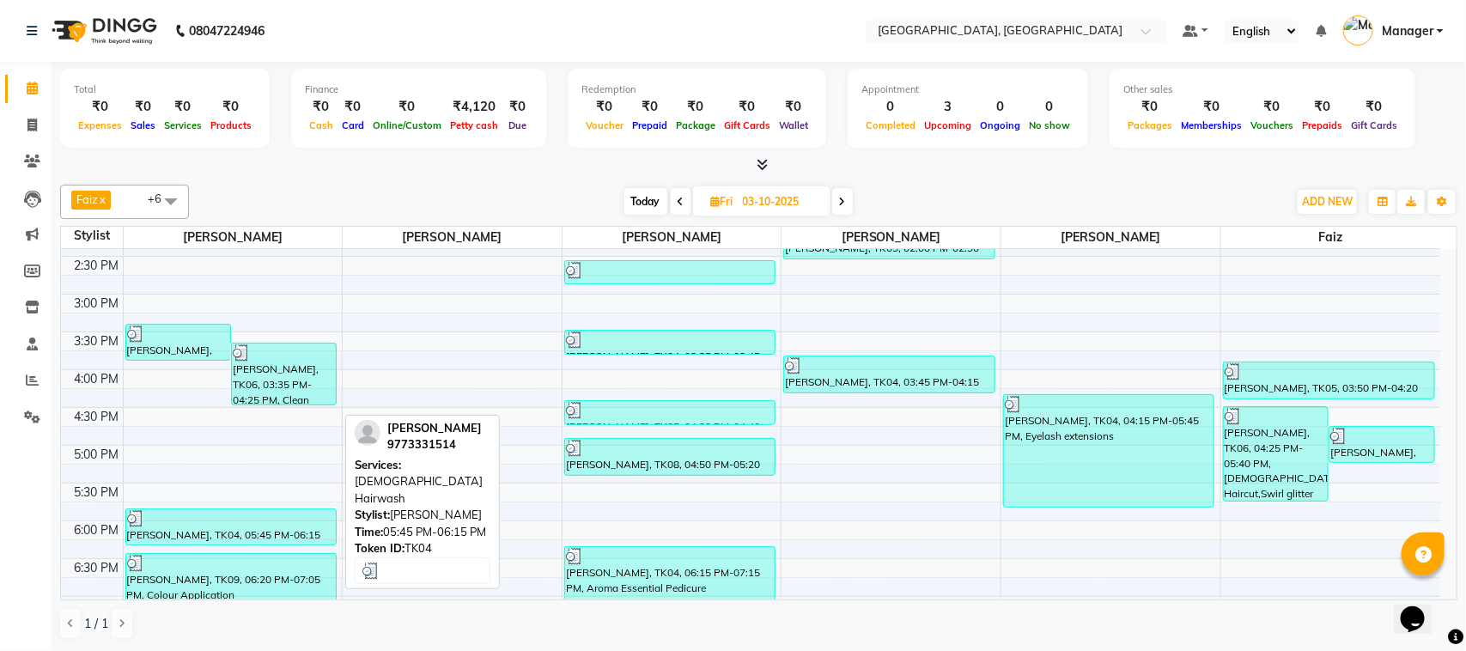
click at [296, 534] on div "[PERSON_NAME], TK04, 05:45 PM-06:15 PM, [DEMOGRAPHIC_DATA] Hairwash" at bounding box center [231, 526] width 210 height 35
select select "3"
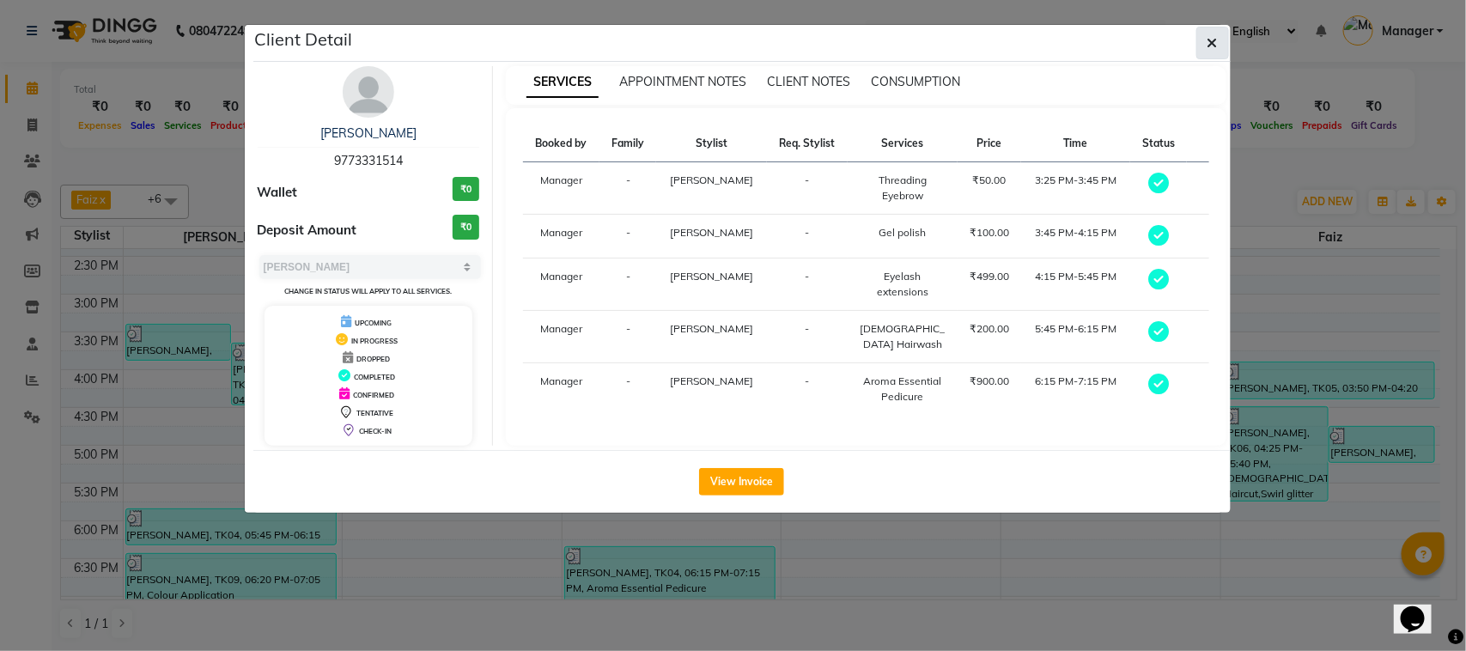
click at [1205, 46] on button "button" at bounding box center [1212, 43] width 33 height 33
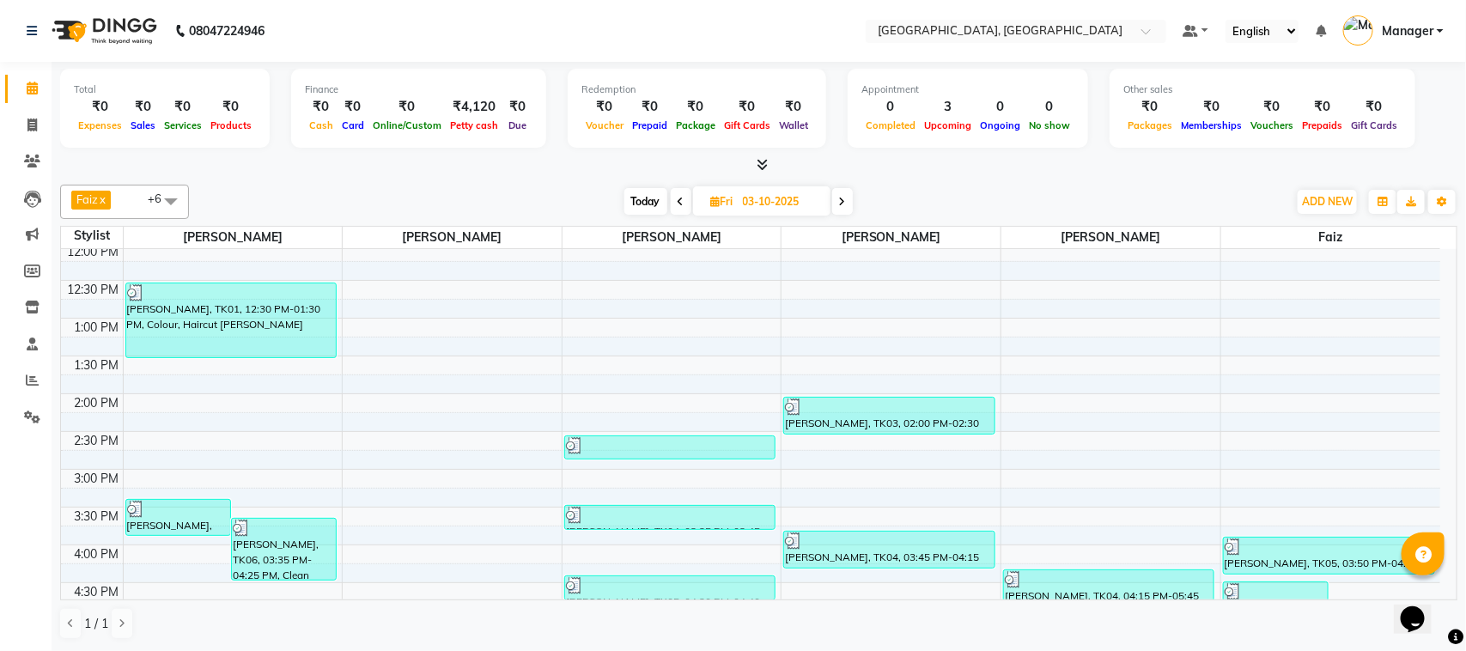
scroll to position [118, 0]
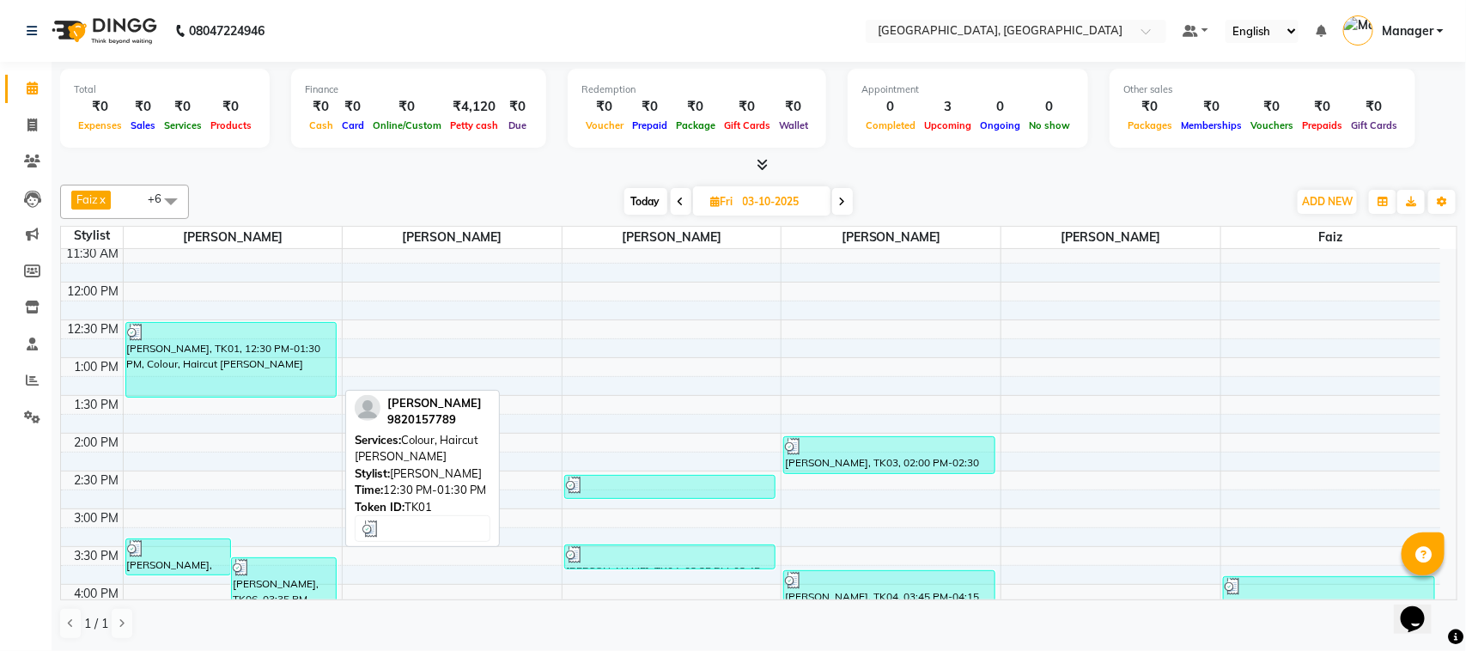
click at [251, 344] on div "[PERSON_NAME], TK01, 12:30 PM-01:30 PM, Colour, Haircut [PERSON_NAME]" at bounding box center [231, 360] width 210 height 74
select select "3"
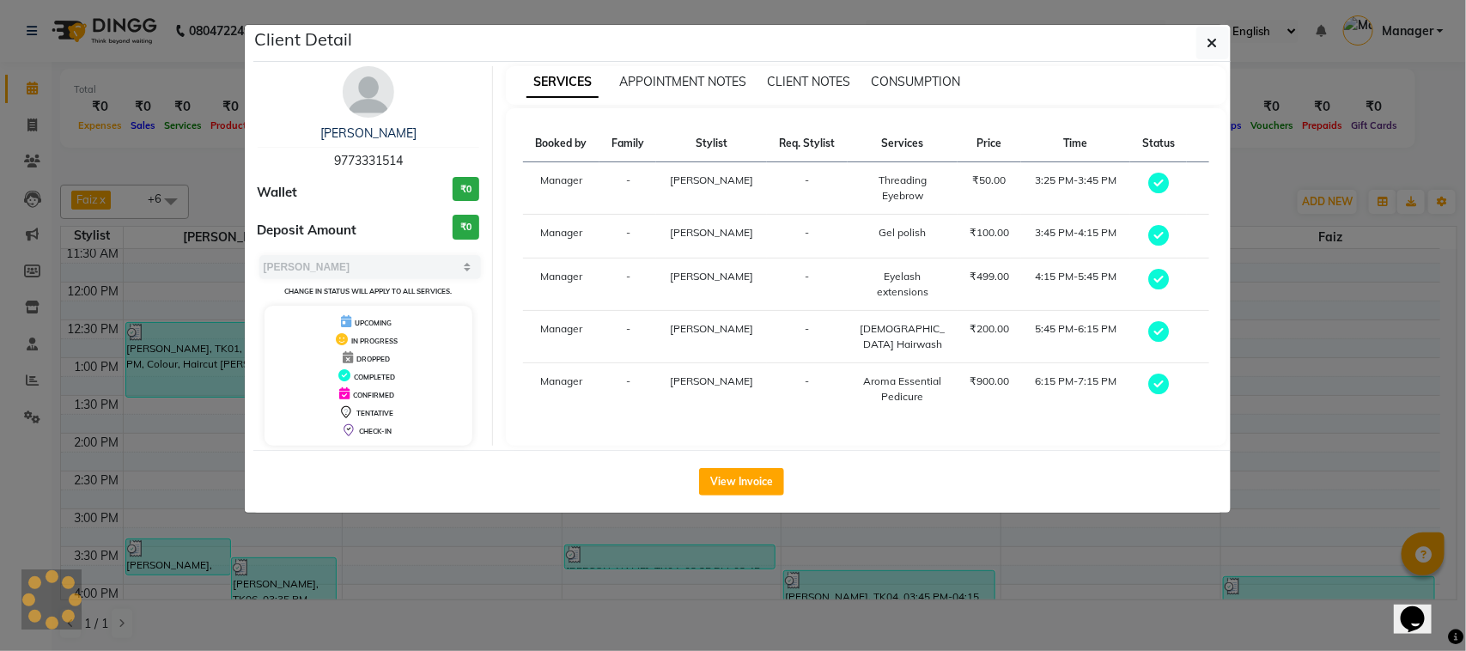
click at [251, 344] on div "shweta [PERSON_NAME] 9773331514 Wallet ₹0 Deposit Amount ₹0 Select MARK DONE UP…" at bounding box center [369, 256] width 249 height 380
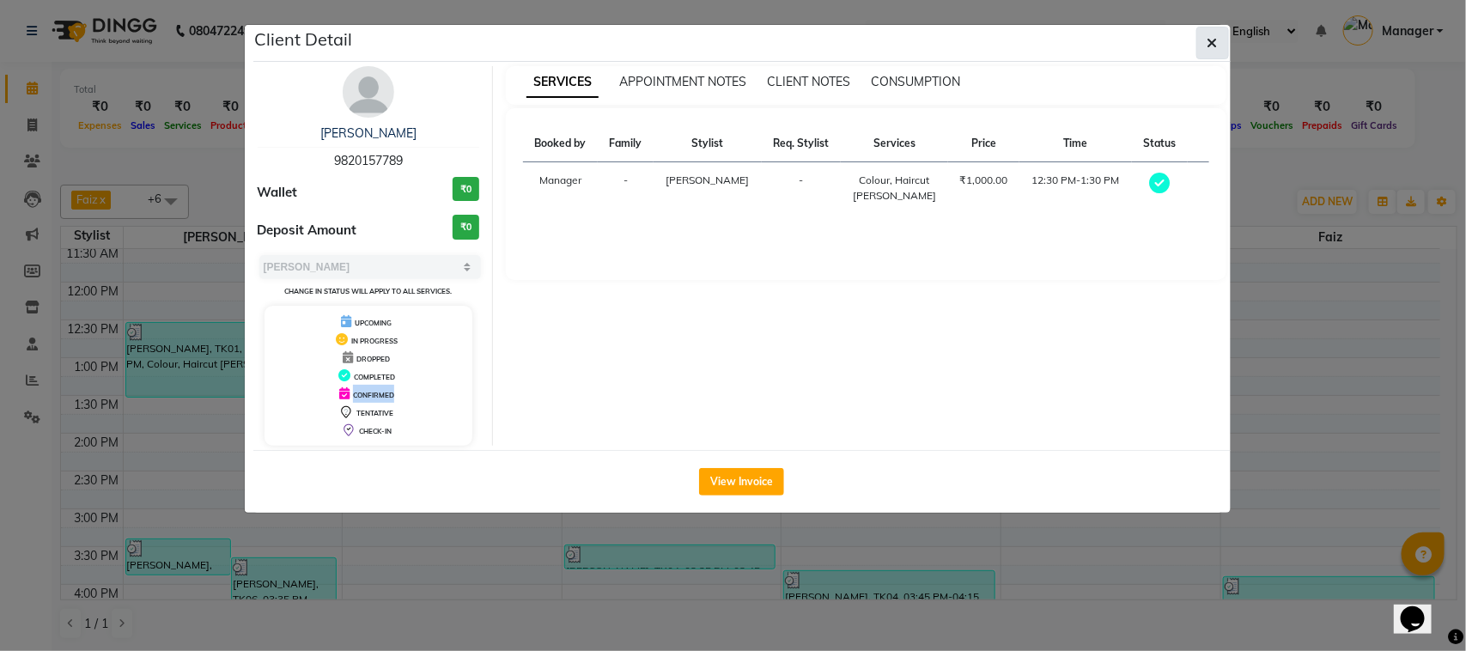
click at [1207, 41] on icon "button" at bounding box center [1212, 43] width 10 height 14
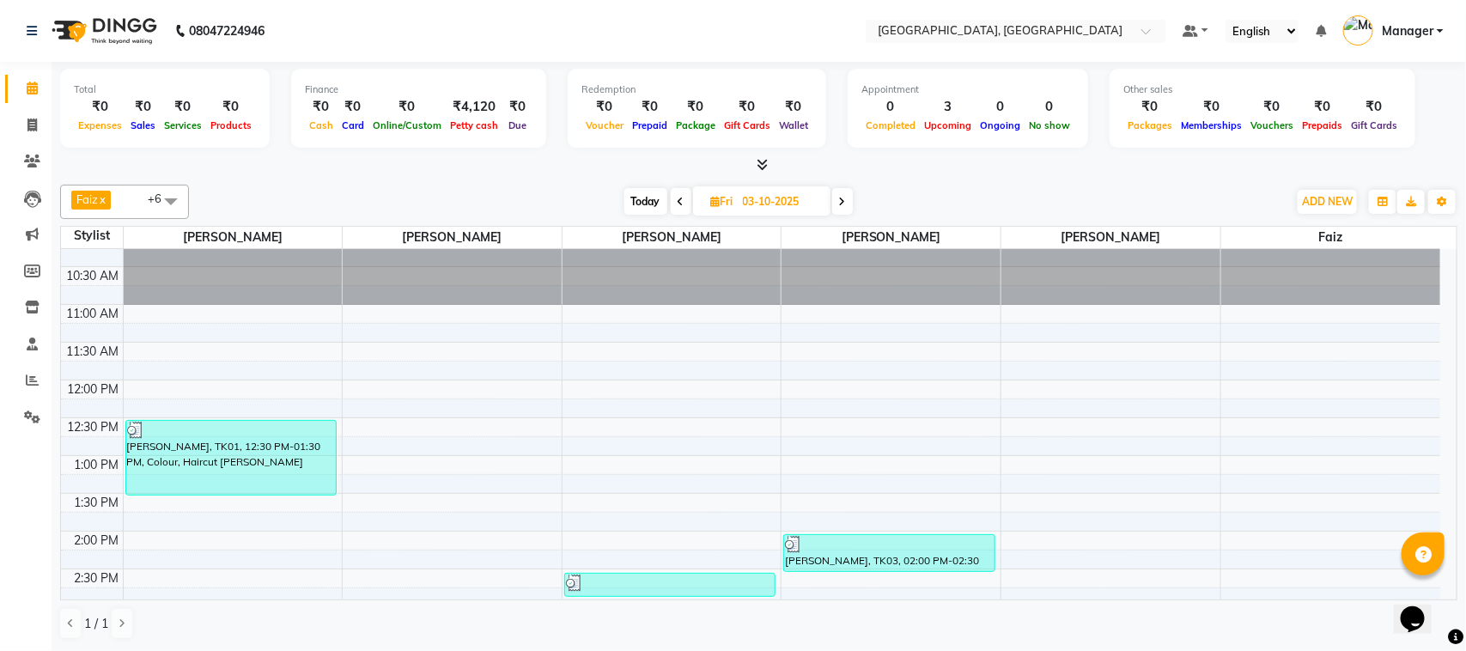
scroll to position [0, 0]
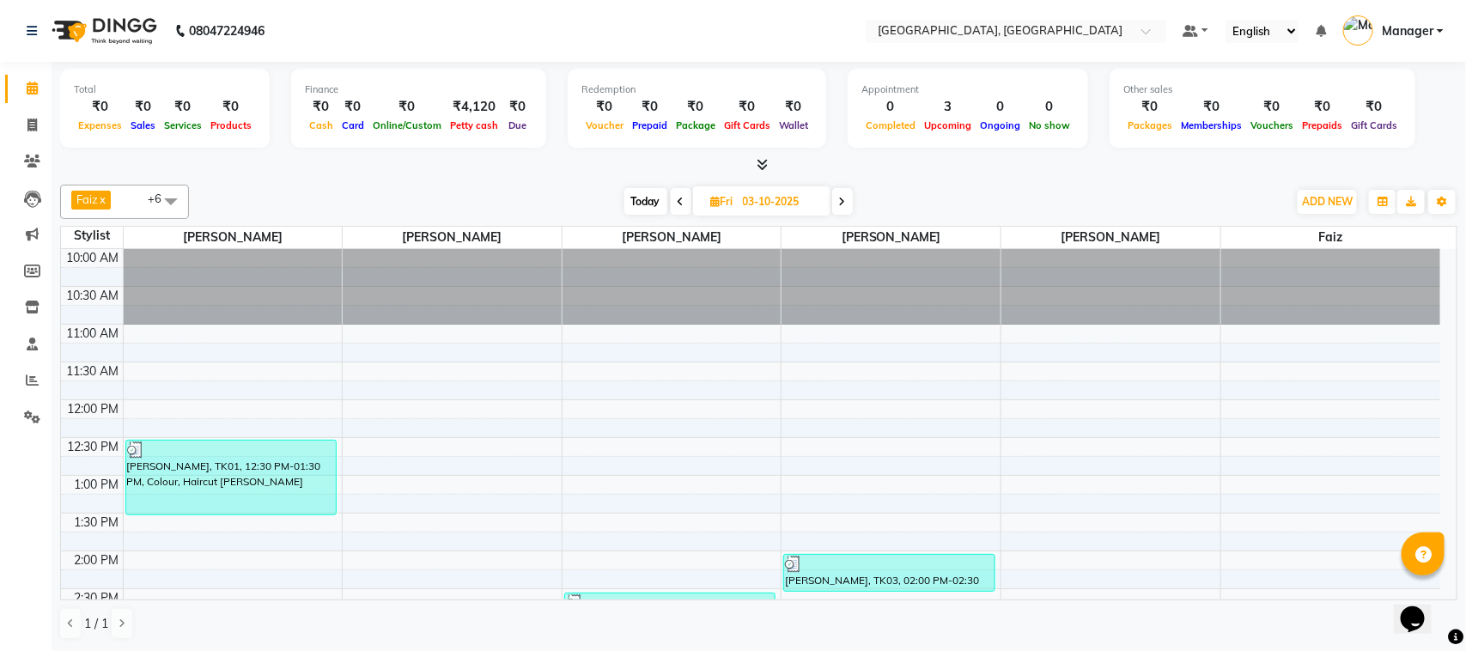
click at [844, 202] on icon at bounding box center [842, 202] width 7 height 10
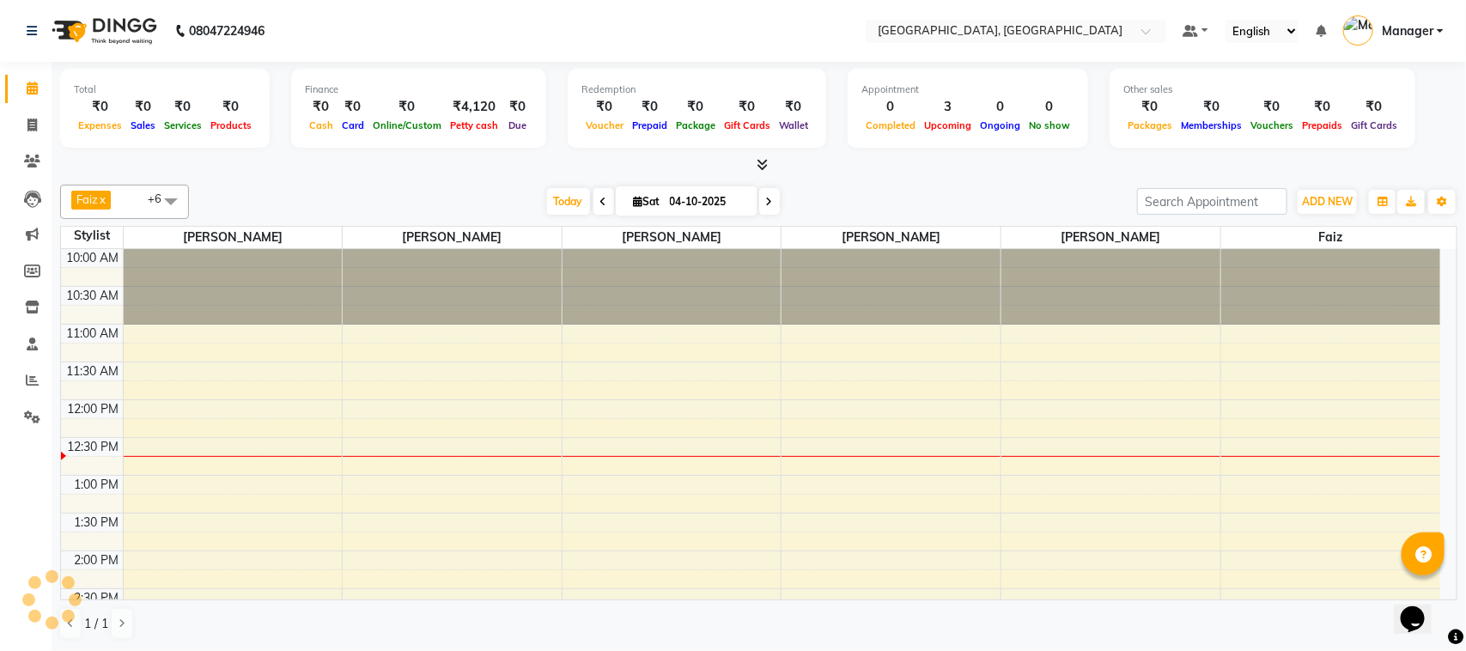
scroll to position [153, 0]
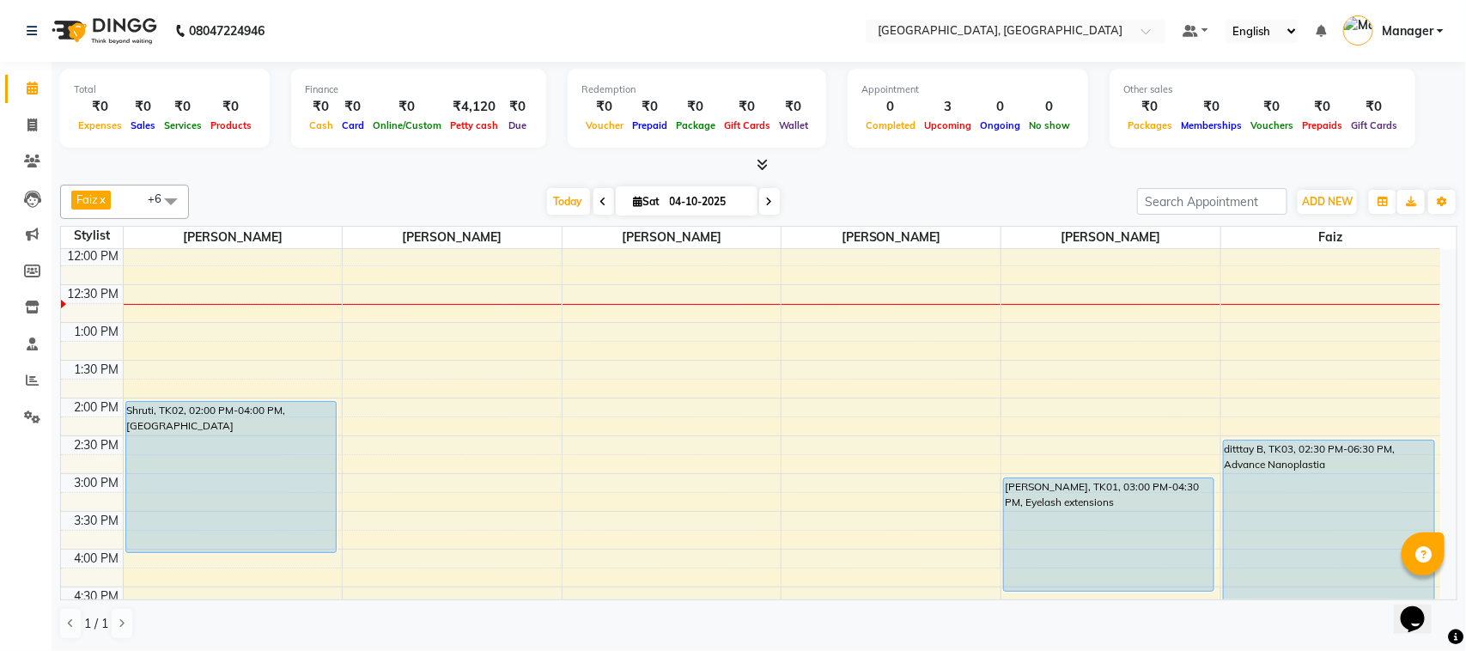
click at [600, 204] on icon at bounding box center [603, 202] width 7 height 10
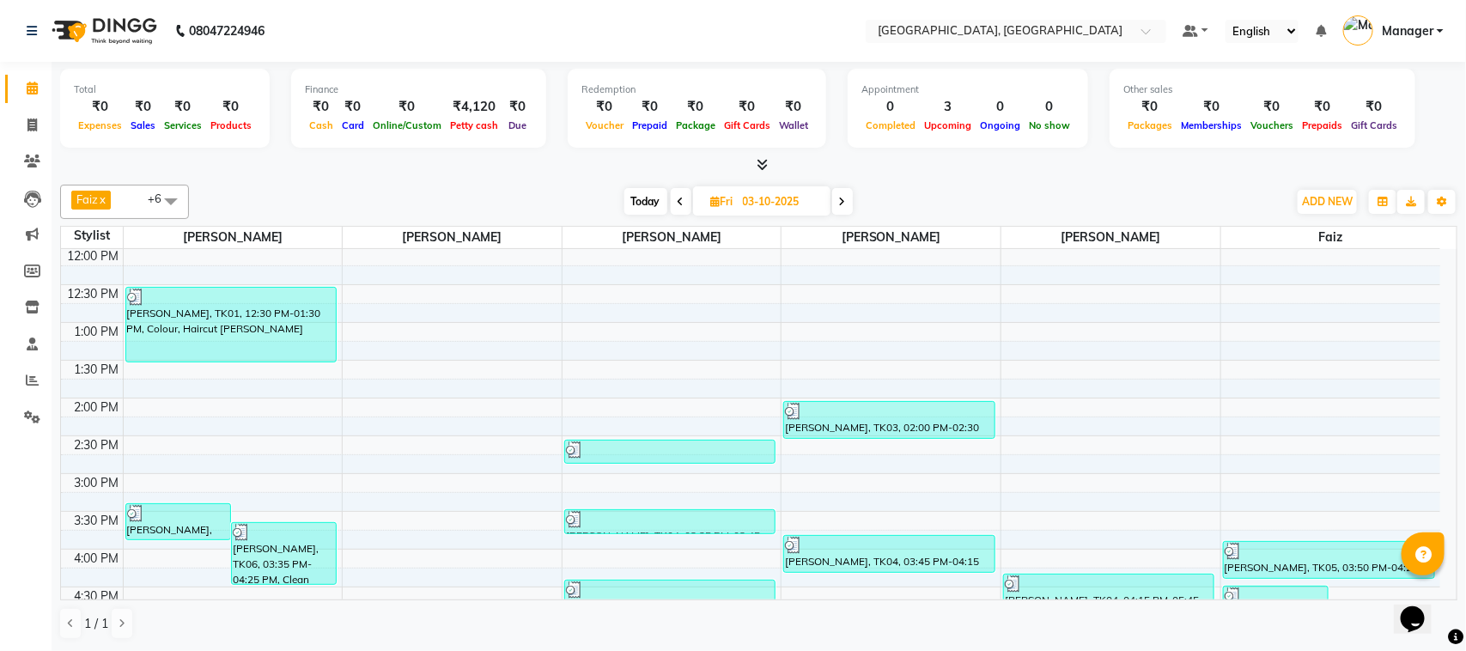
click at [599, 204] on div "[DATE] [DATE]" at bounding box center [738, 202] width 1081 height 26
click at [685, 194] on span at bounding box center [681, 201] width 21 height 27
type input "02-10-2025"
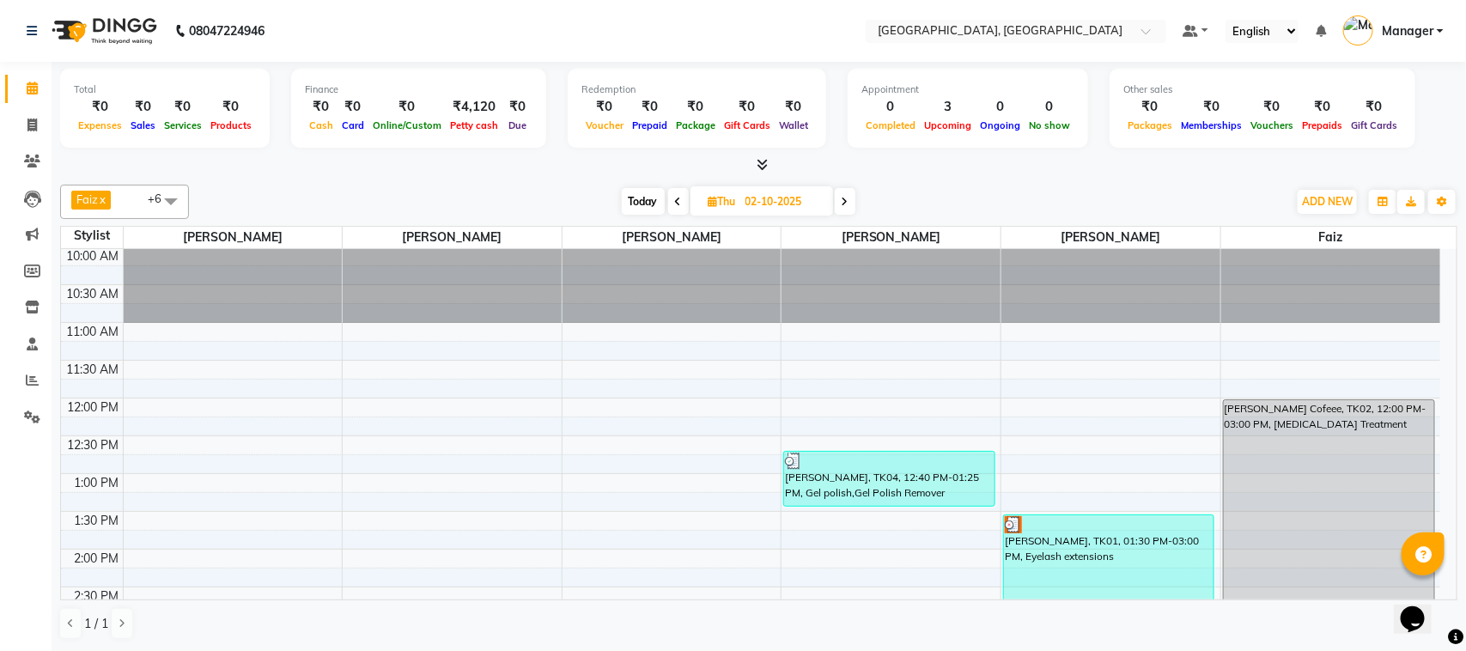
scroll to position [0, 0]
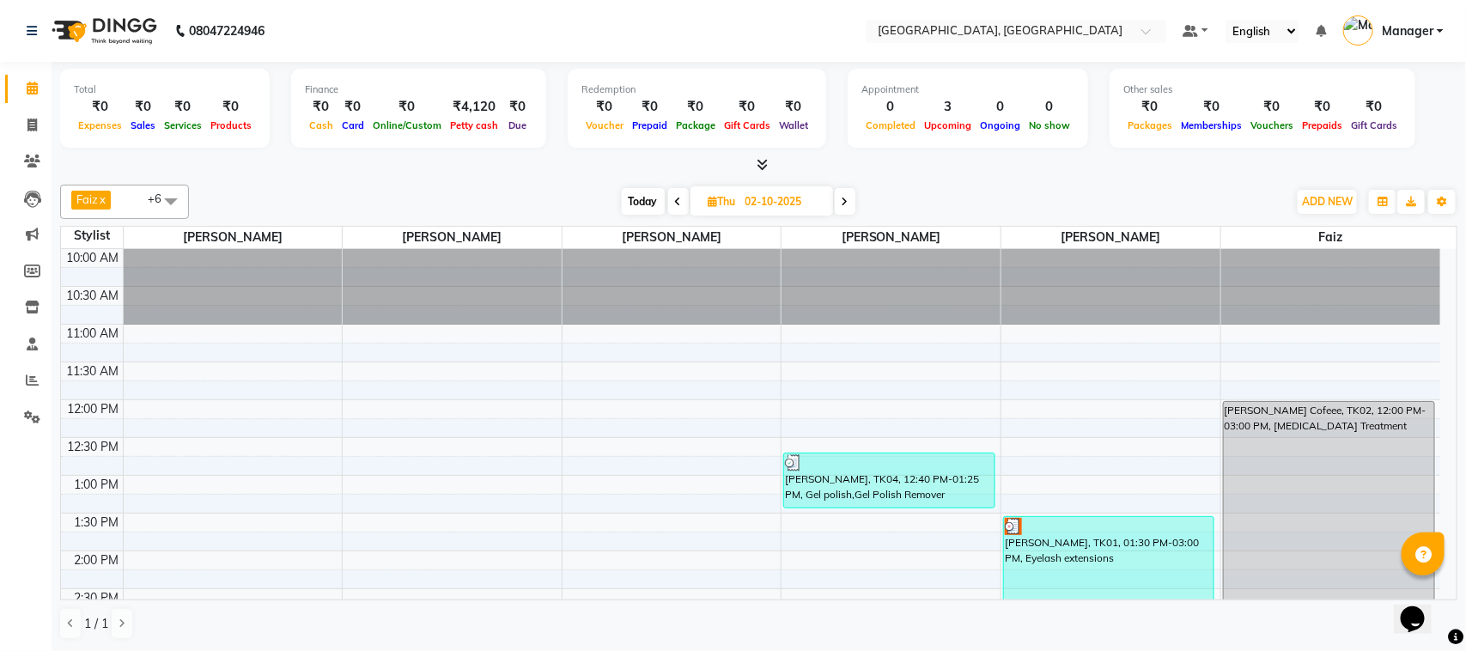
click at [1441, 588] on div "Opens Chat This icon Opens the chat window." at bounding box center [1420, 588] width 41 height 0
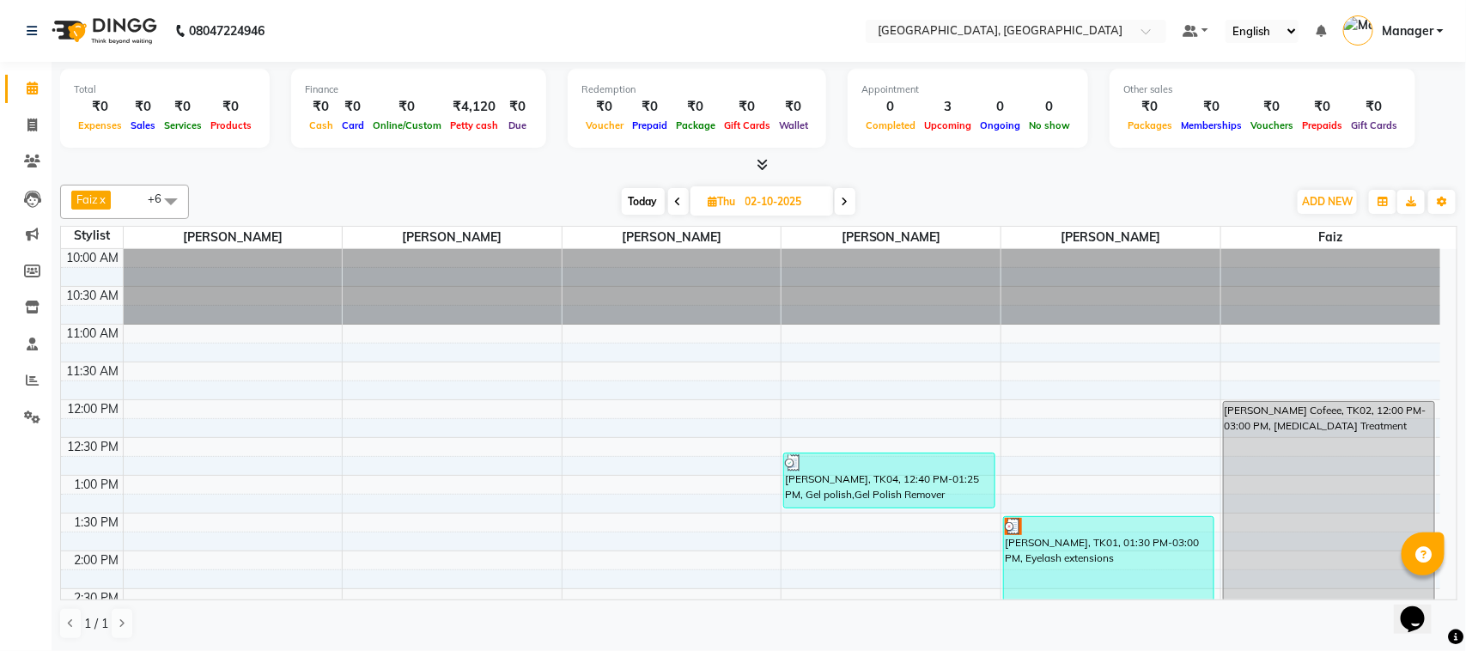
click at [1441, 588] on div "Opens Chat This icon Opens the chat window." at bounding box center [1420, 588] width 41 height 0
drag, startPoint x: 1444, startPoint y: 588, endPoint x: 1463, endPoint y: 459, distance: 131.0
click at [1448, 581] on html "Opens Chat This icon Opens the chat window." at bounding box center [1420, 607] width 55 height 52
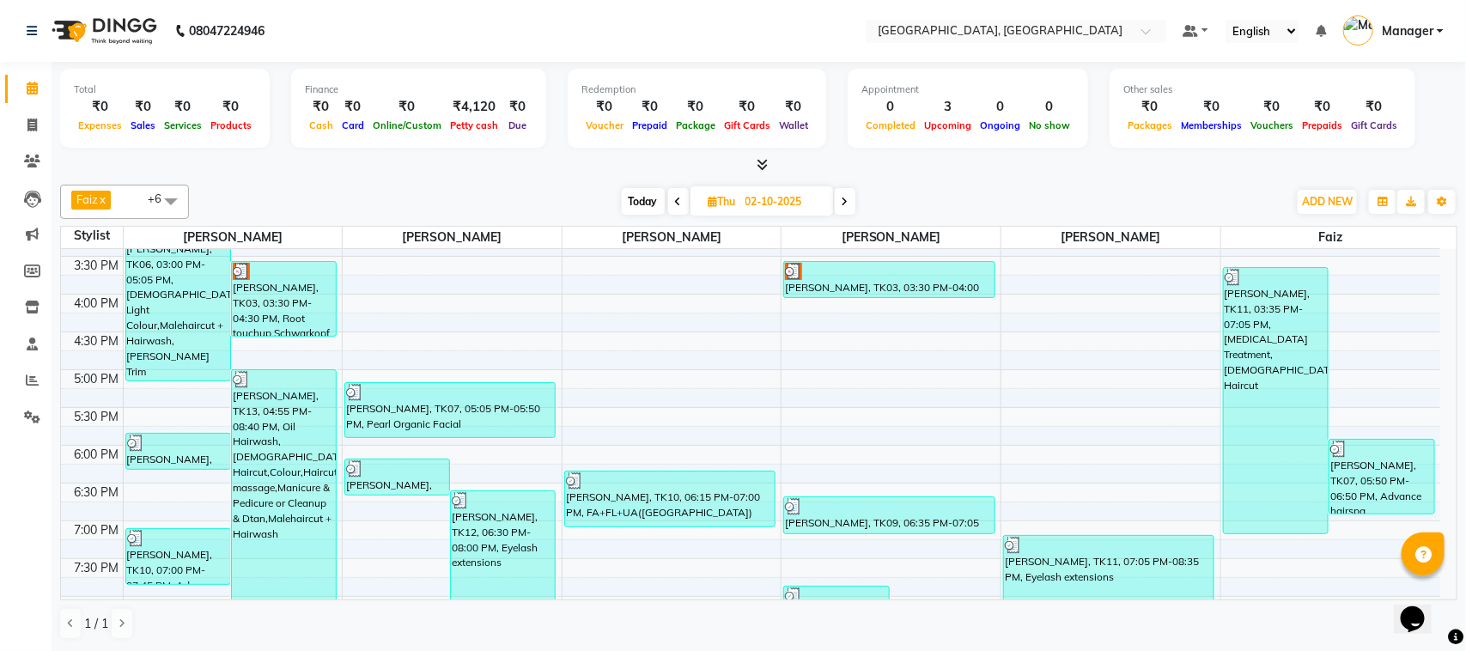
scroll to position [429, 0]
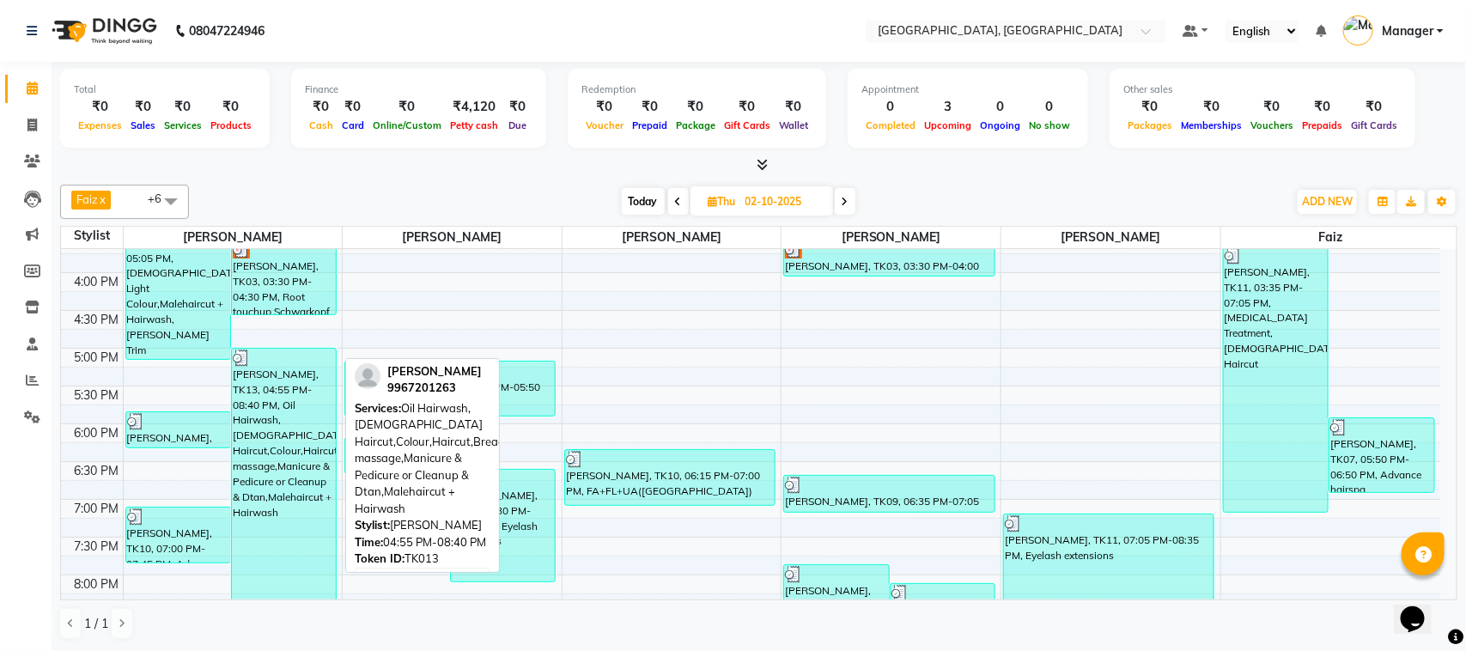
click at [255, 455] on div "[PERSON_NAME], TK13, 04:55 PM-08:40 PM, Oil Hairwash,[DEMOGRAPHIC_DATA] Haircut…" at bounding box center [284, 491] width 104 height 284
select select "3"
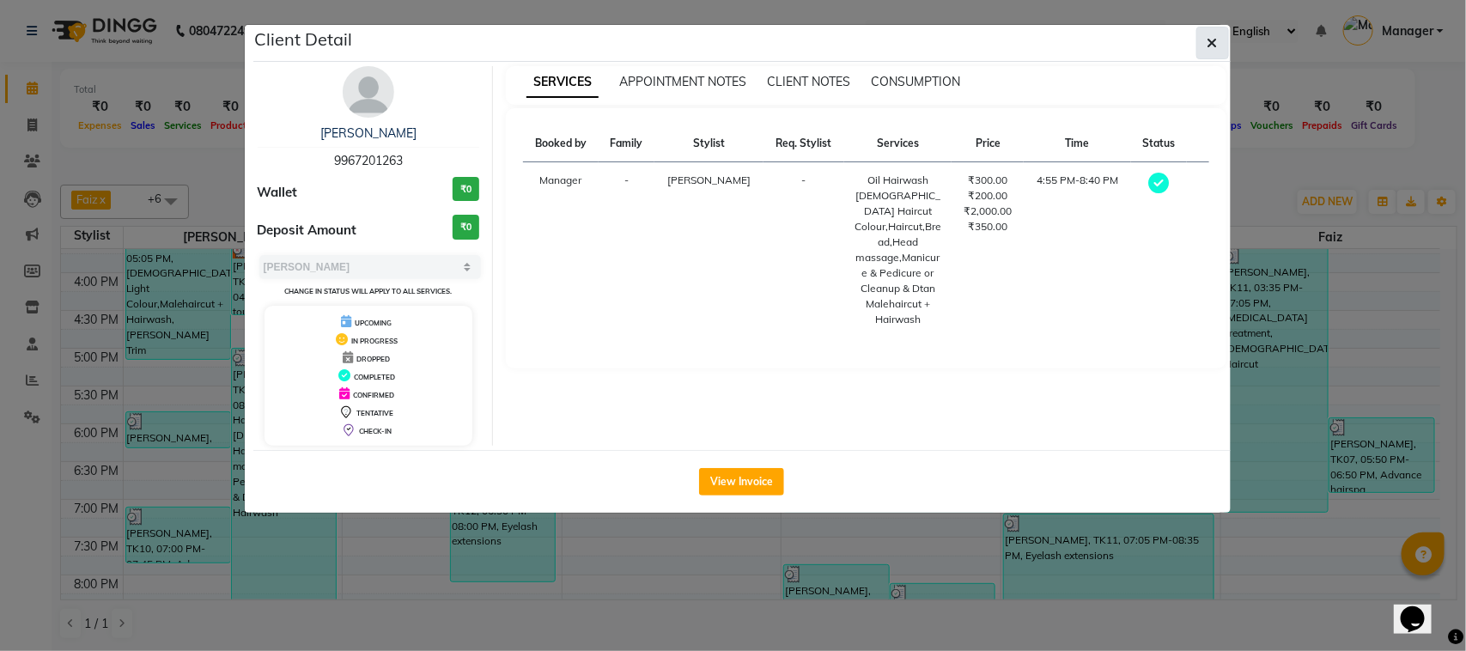
click at [1208, 40] on icon "button" at bounding box center [1212, 43] width 10 height 14
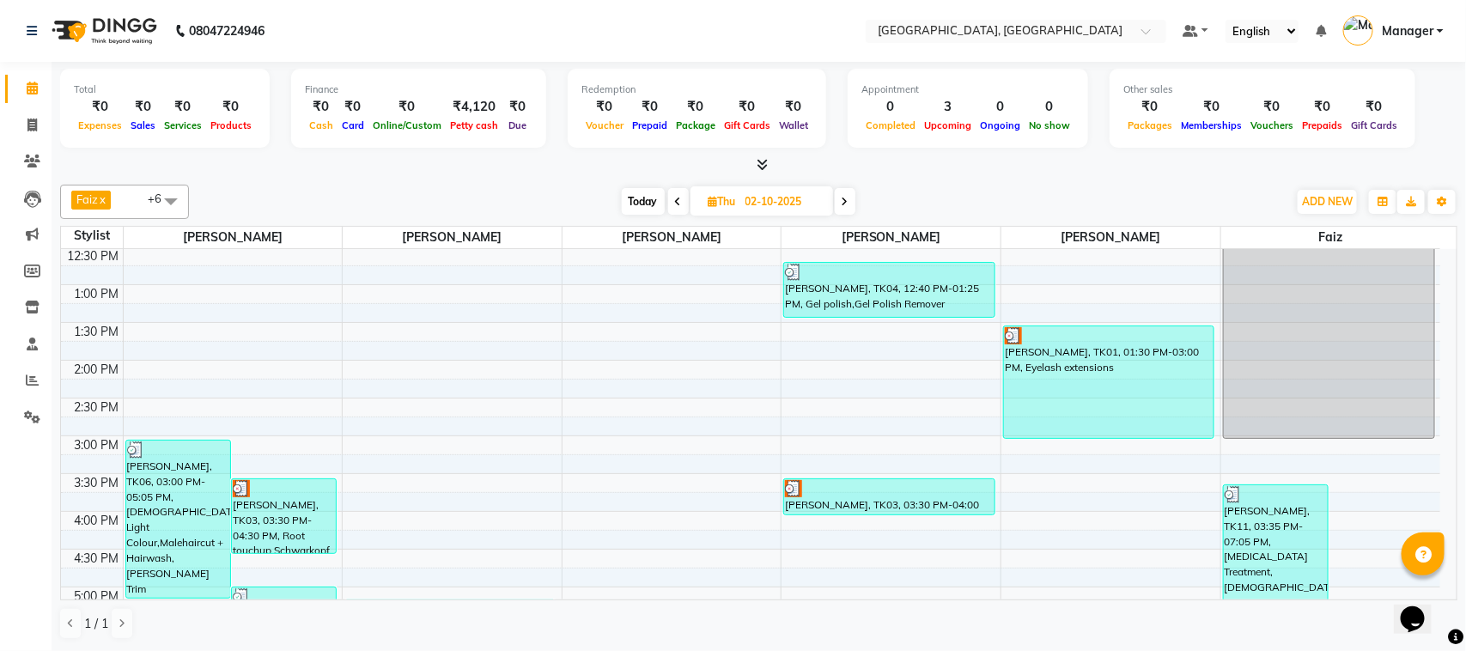
scroll to position [172, 0]
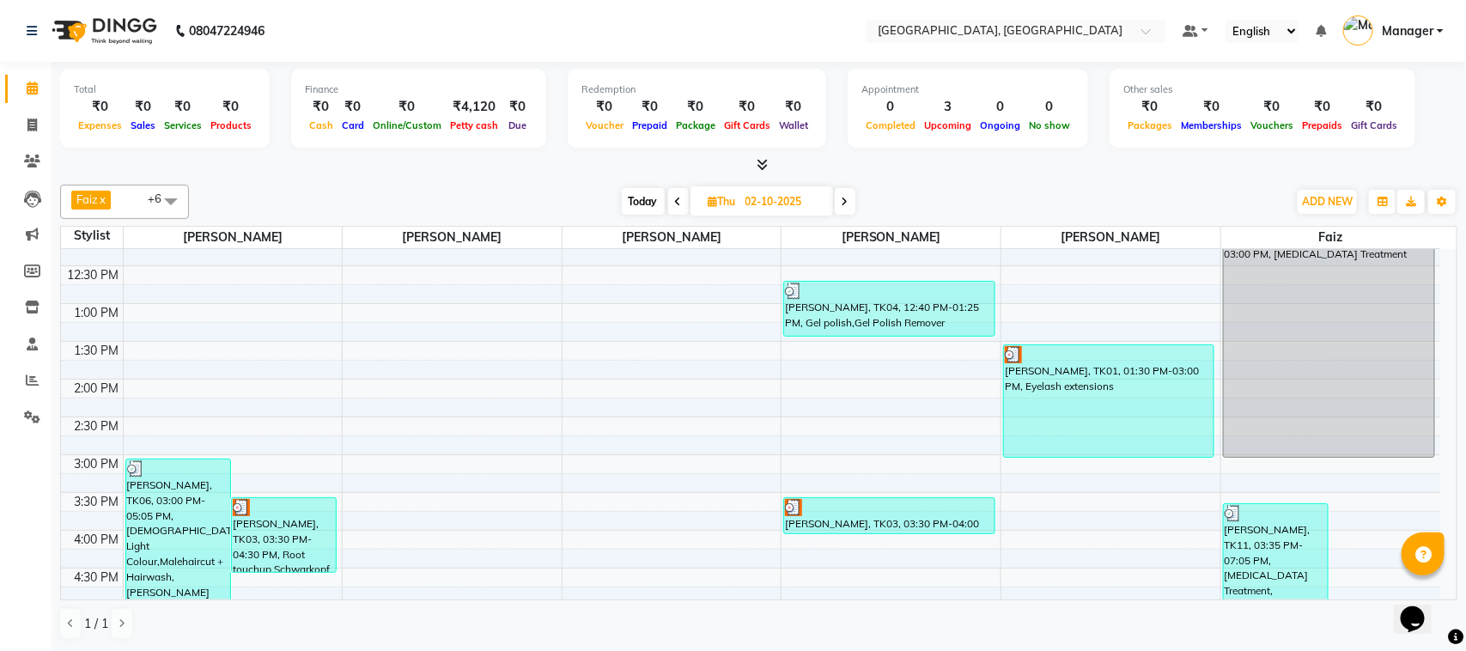
click at [1441, 588] on div "Opens Chat This icon Opens the chat window." at bounding box center [1420, 588] width 41 height 0
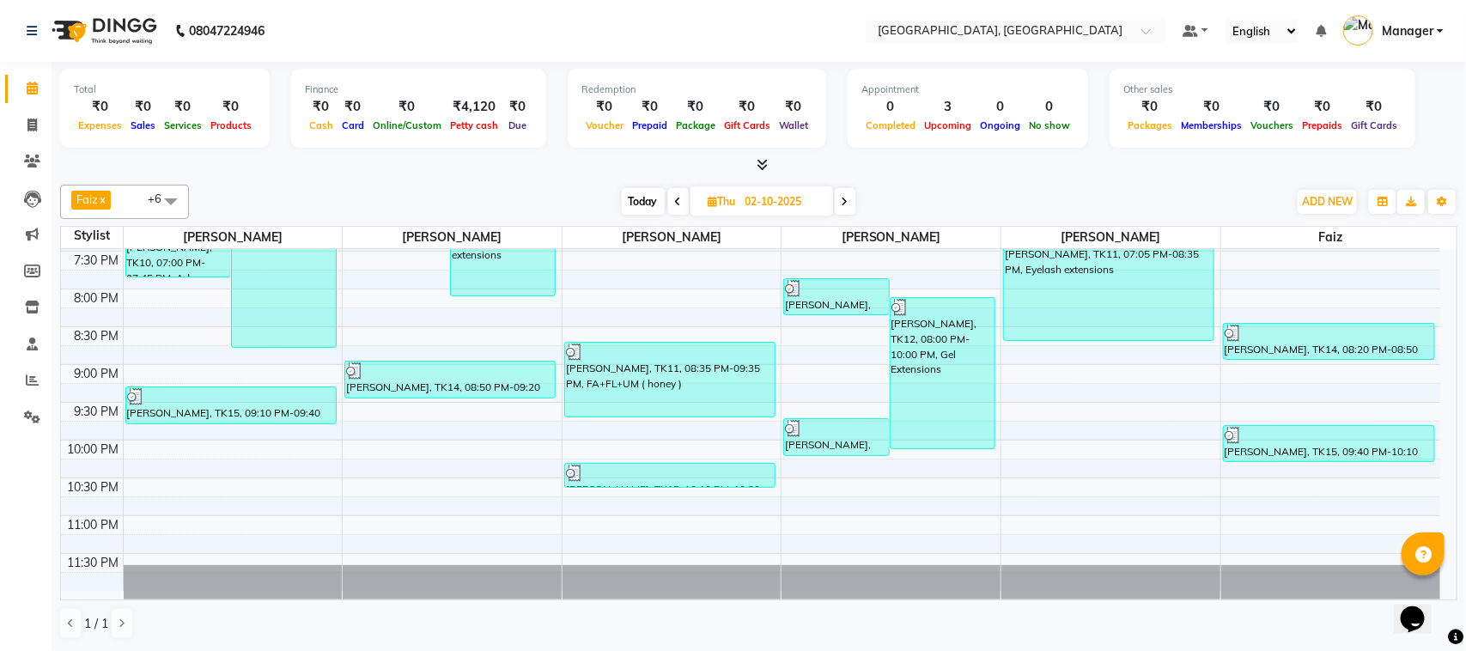
scroll to position [719, 0]
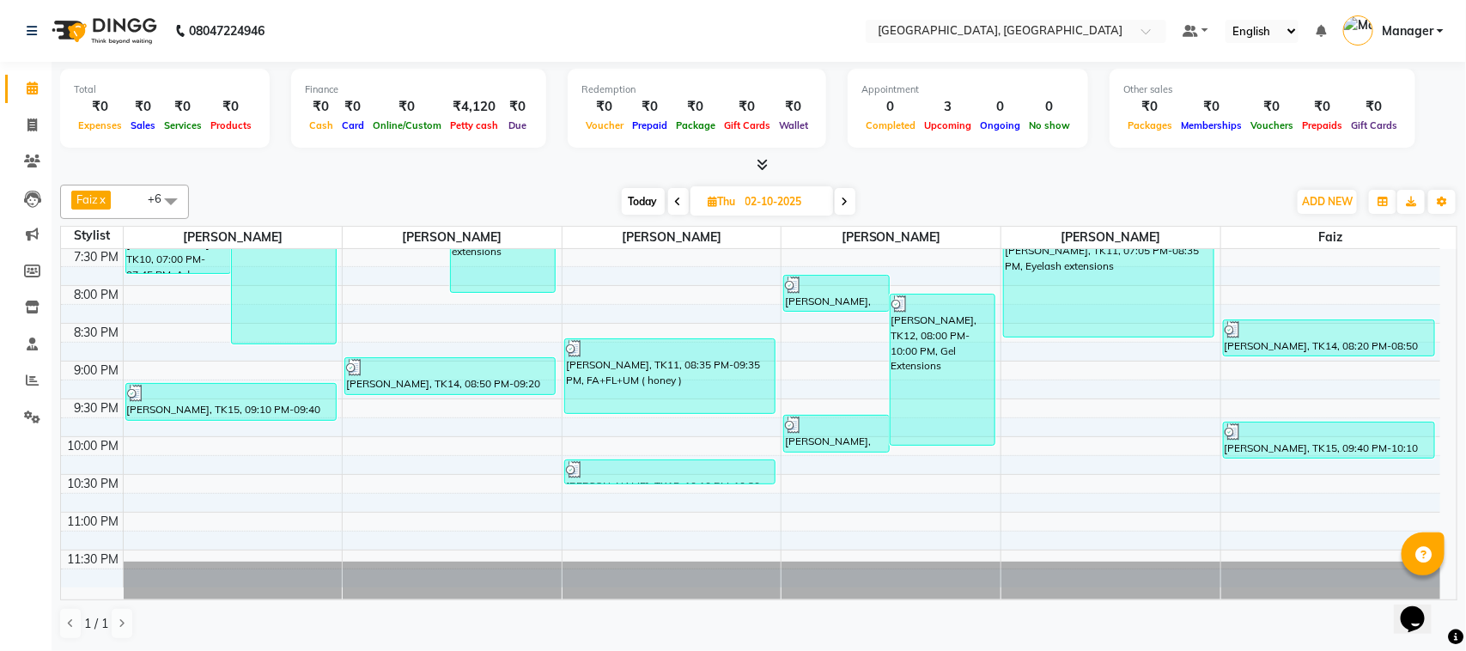
click at [844, 203] on icon at bounding box center [845, 202] width 7 height 10
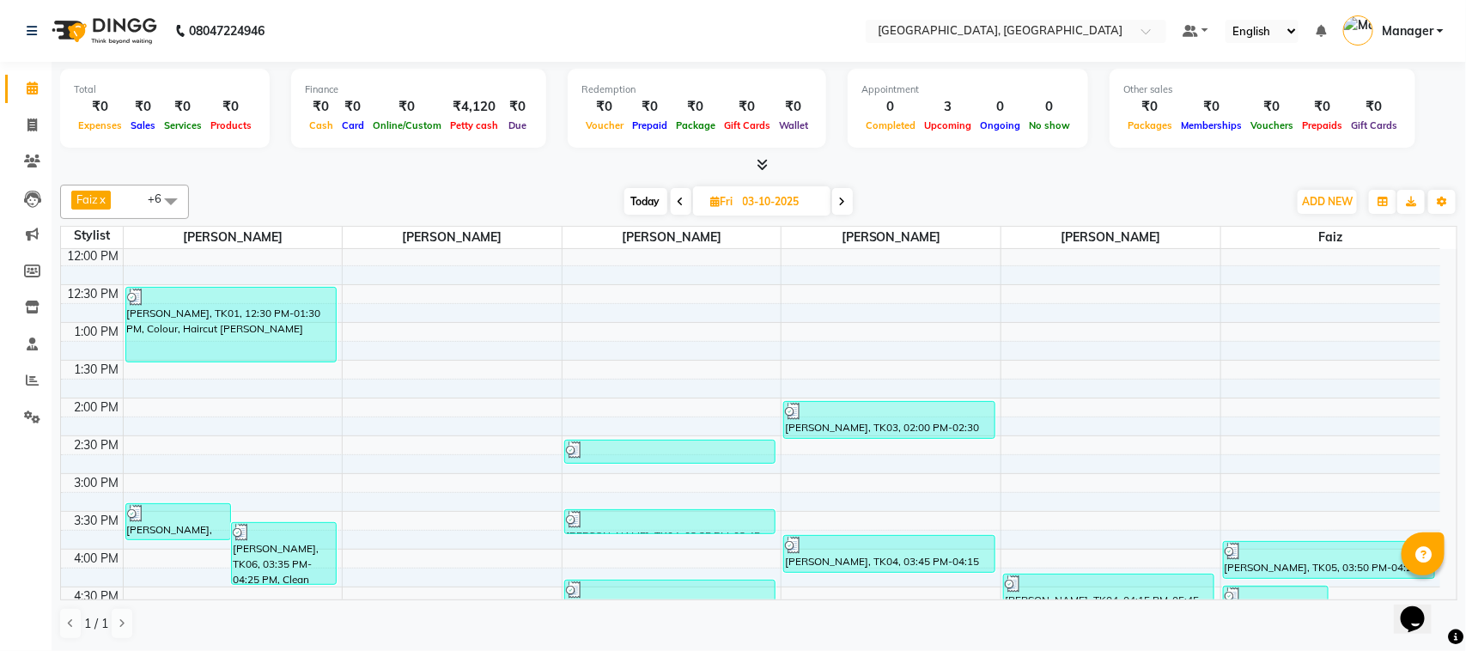
click at [844, 203] on icon at bounding box center [842, 202] width 7 height 10
type input "04-10-2025"
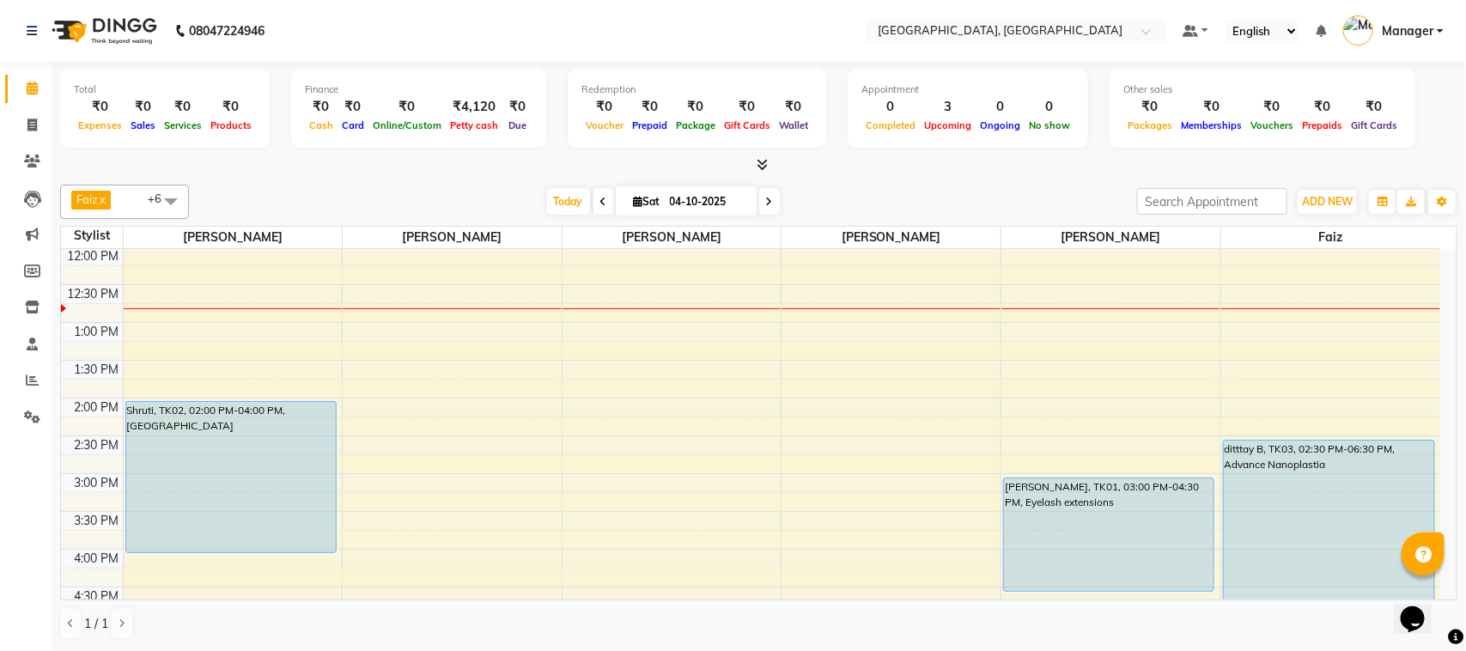
scroll to position [153, 0]
click at [1353, 339] on div "10:00 AM 10:30 AM 11:00 AM 11:30 AM 12:00 PM 12:30 PM 1:00 PM 1:30 PM 2:00 PM 2…" at bounding box center [750, 624] width 1379 height 1057
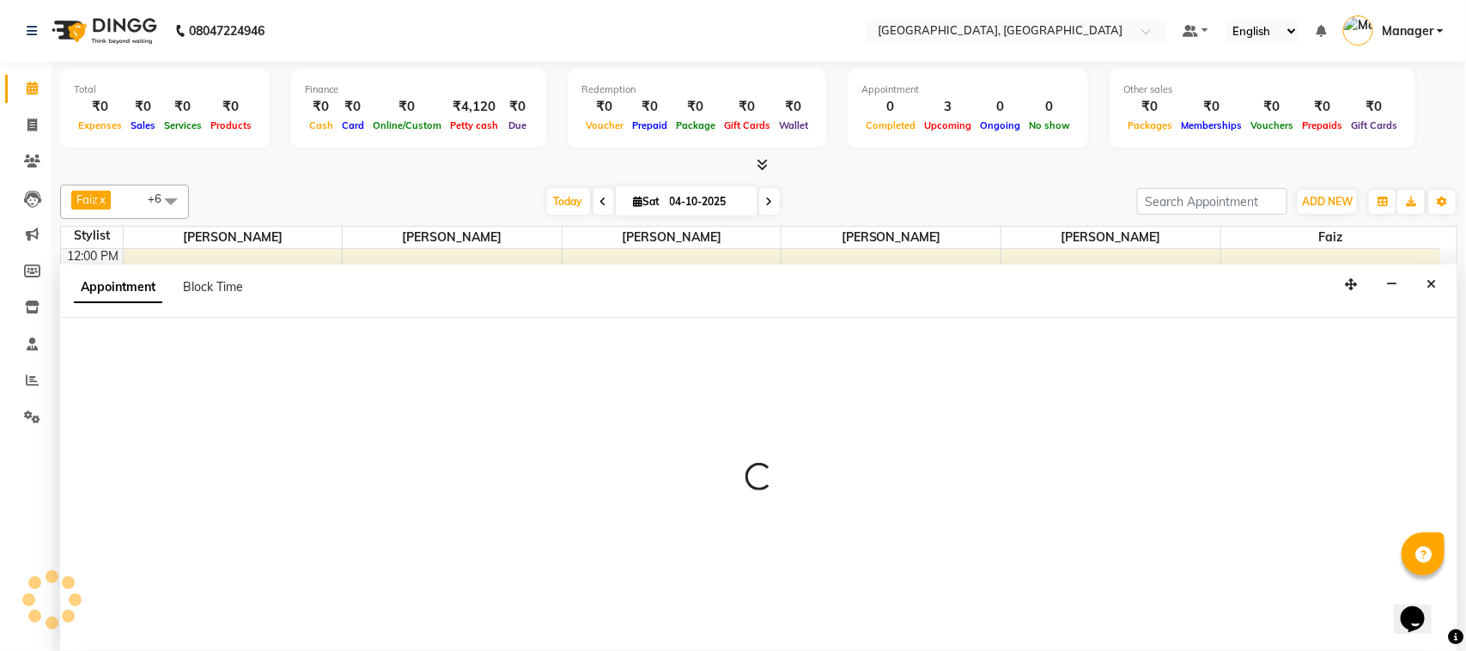
select select "92754"
select select "780"
select select "tentative"
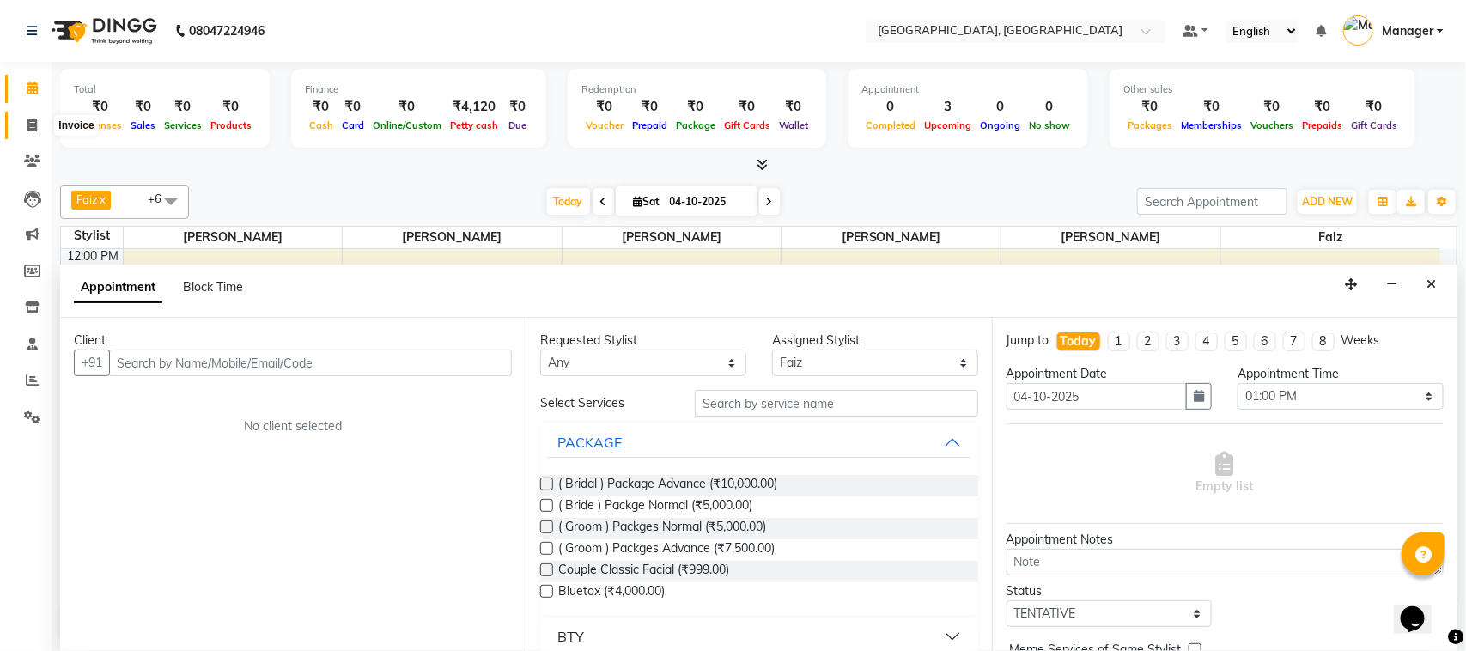
click at [20, 130] on span at bounding box center [32, 126] width 30 height 20
select select "service"
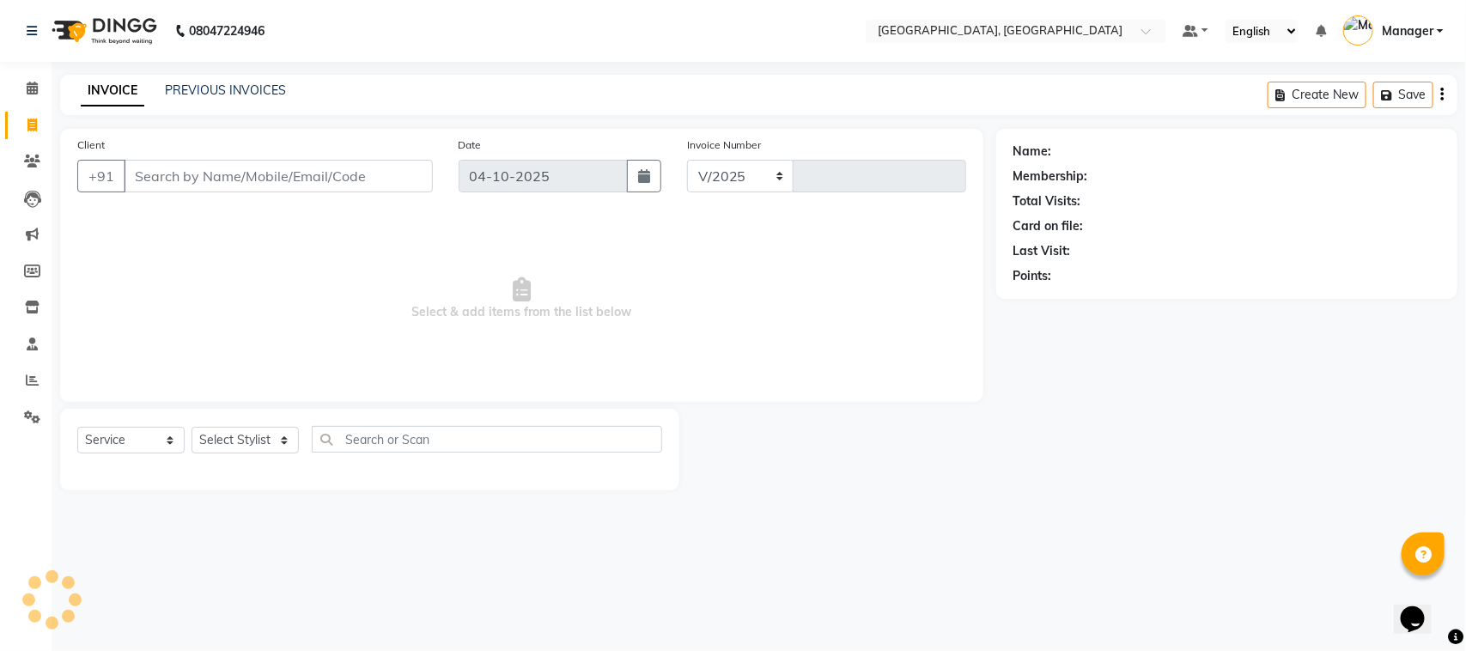
select select "7742"
type input "1694"
select select "membership"
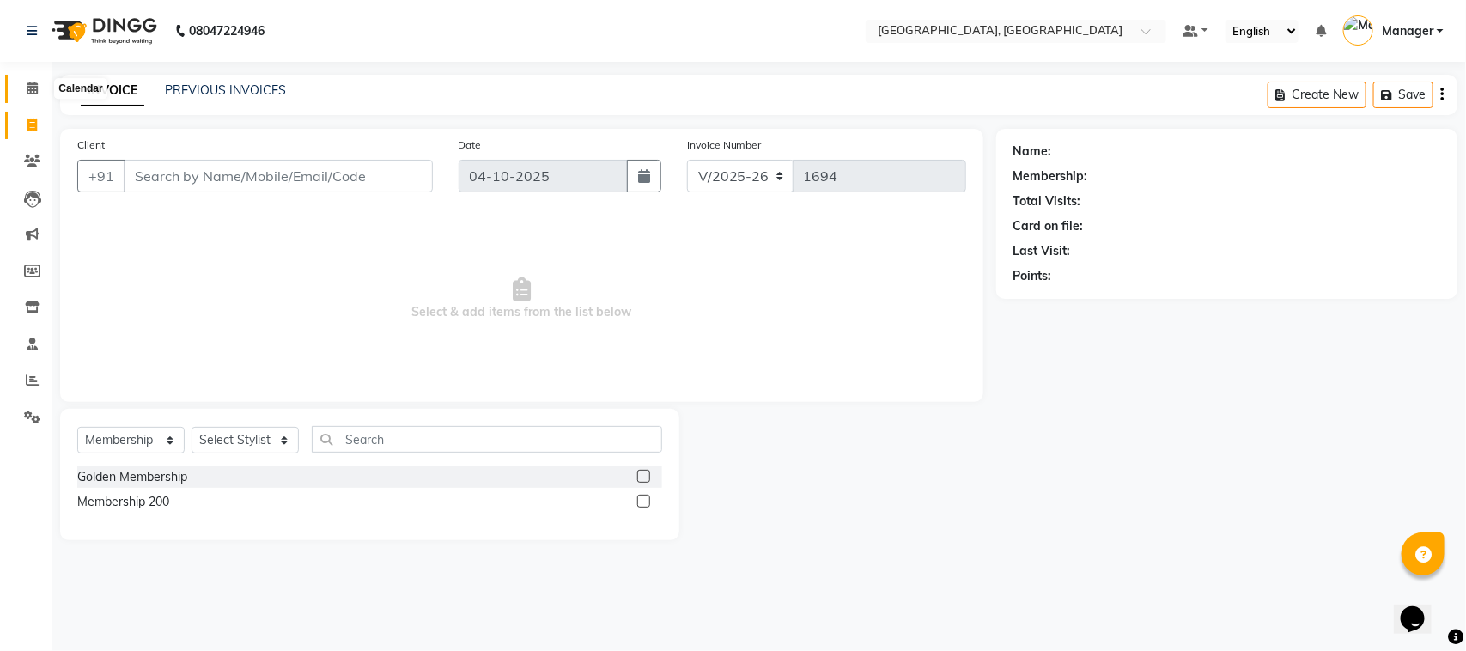
click at [40, 84] on span at bounding box center [32, 89] width 30 height 20
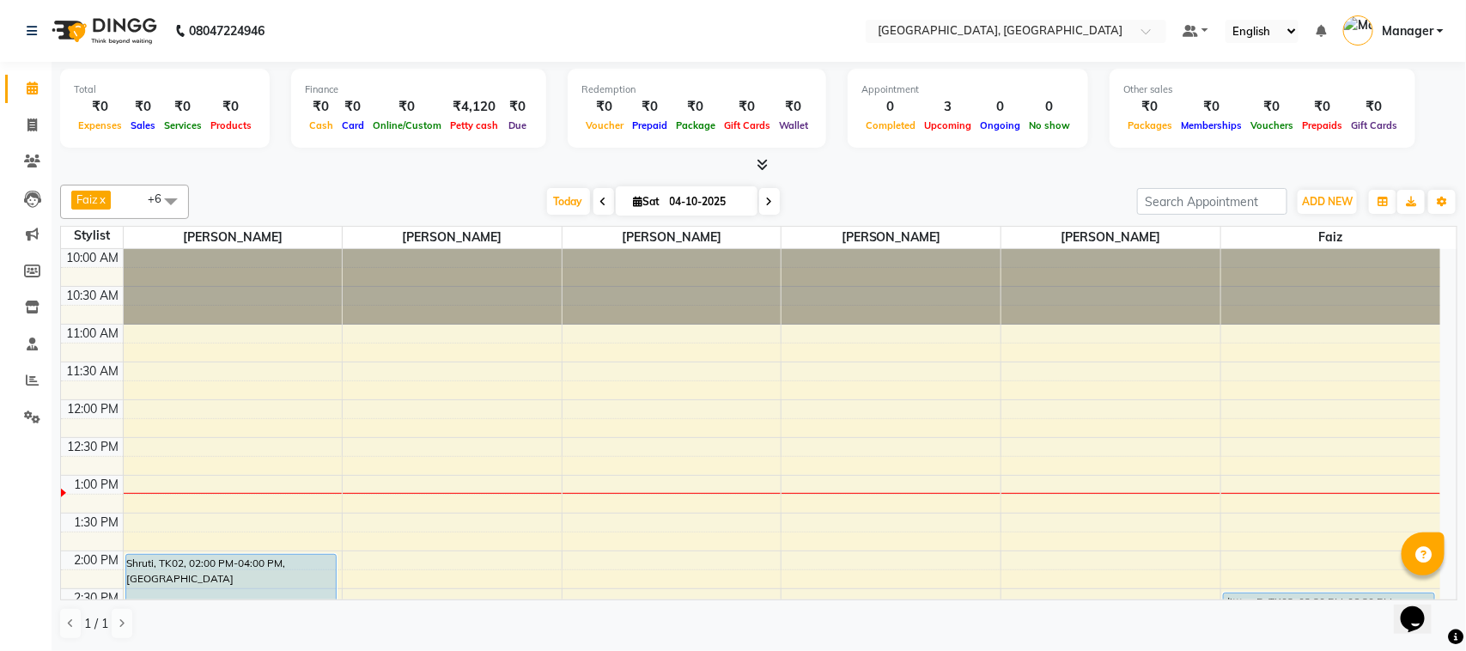
click at [1441, 588] on div "Opens Chat This icon Opens the chat window." at bounding box center [1420, 588] width 41 height 0
click at [1448, 587] on html "Opens Chat This icon Opens the chat window." at bounding box center [1420, 607] width 55 height 52
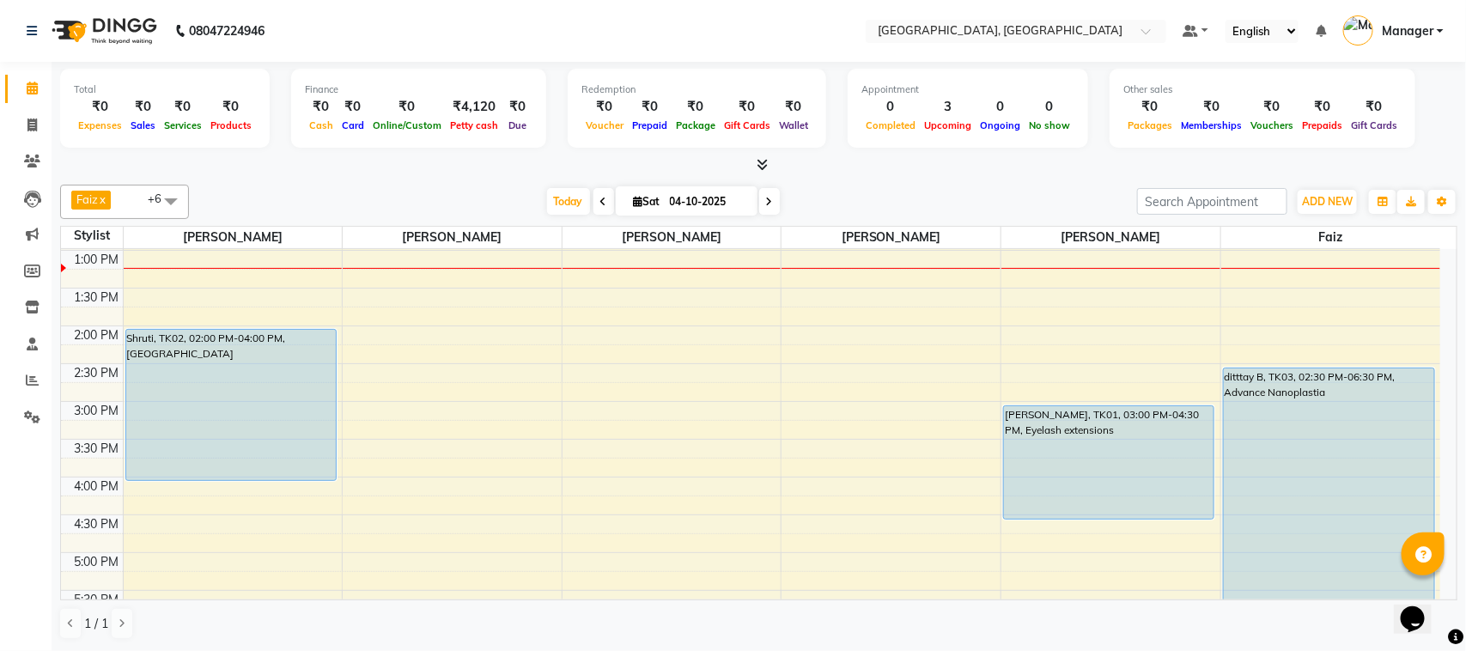
scroll to position [258, 0]
